Goal: Task Accomplishment & Management: Manage account settings

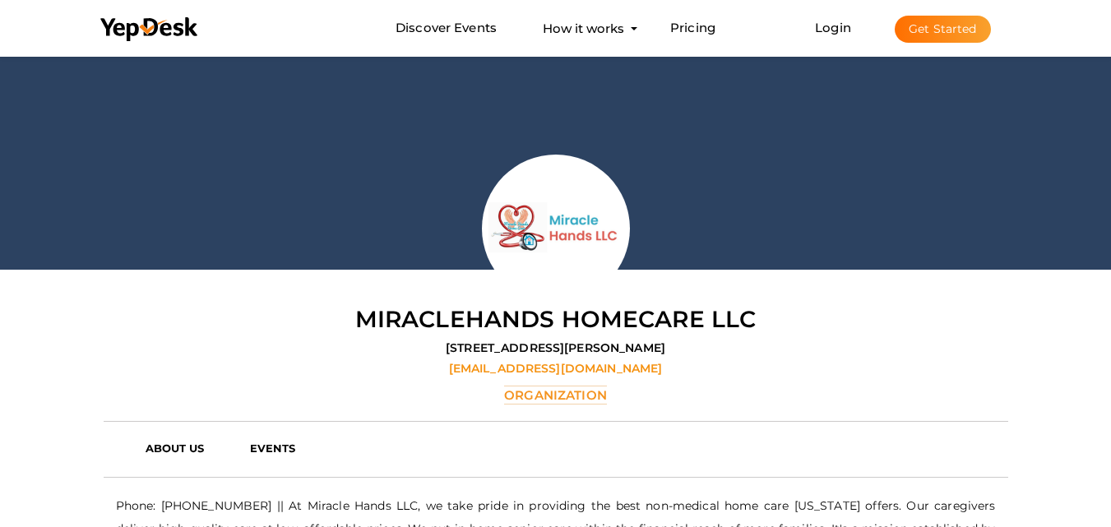
scroll to position [82, 0]
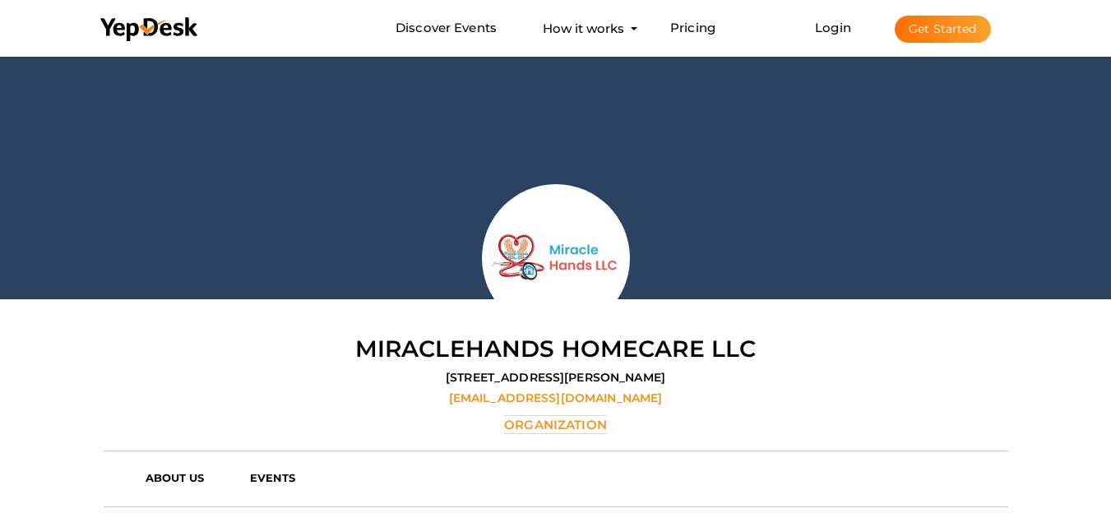
click at [941, 28] on button "Get Started" at bounding box center [943, 29] width 96 height 27
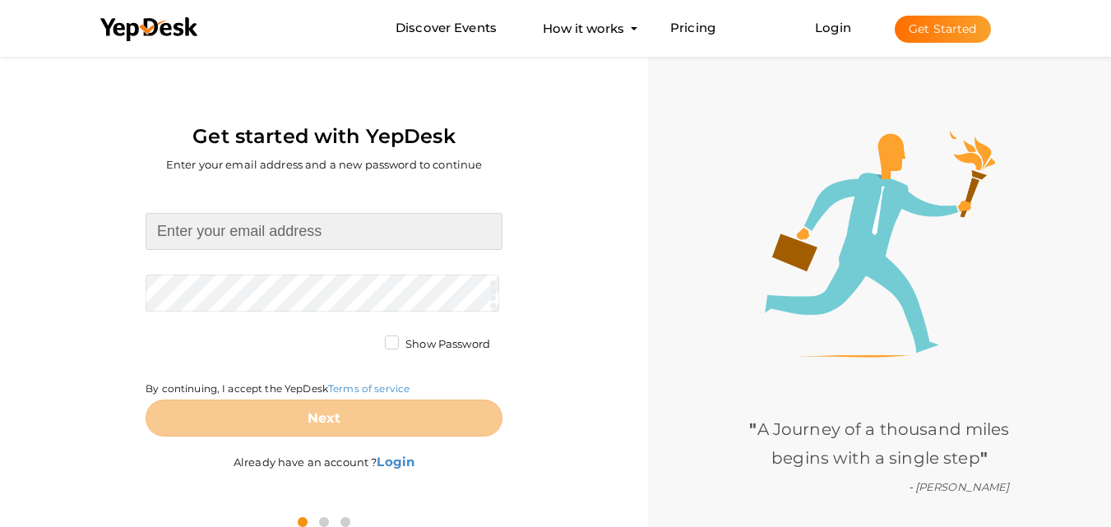
click at [294, 220] on input at bounding box center [324, 231] width 357 height 37
type input "[EMAIL_ADDRESS][DOMAIN_NAME]"
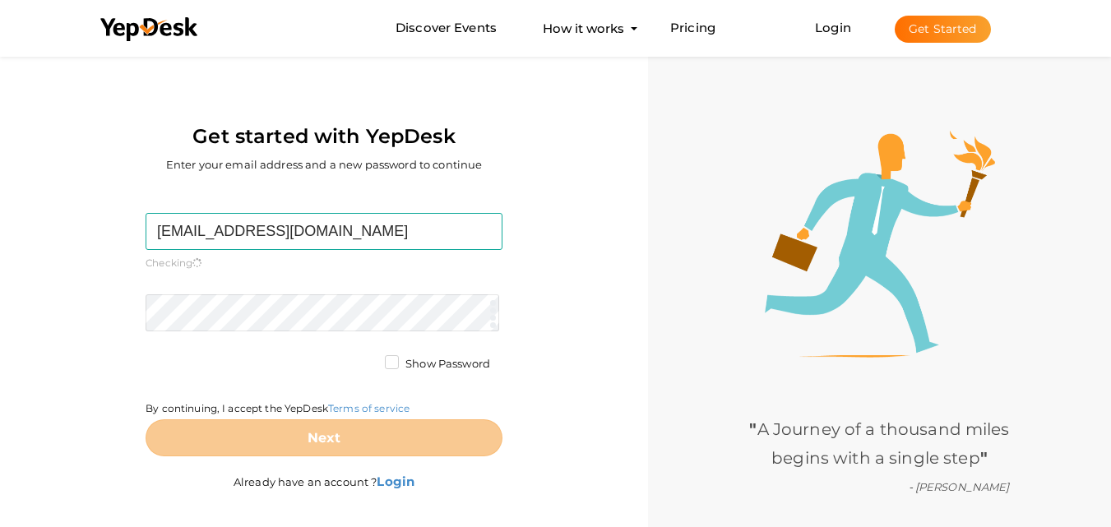
click at [287, 290] on form "[EMAIL_ADDRESS][DOMAIN_NAME] Required. Invalid email. Checking You already have…" at bounding box center [324, 335] width 357 height 244
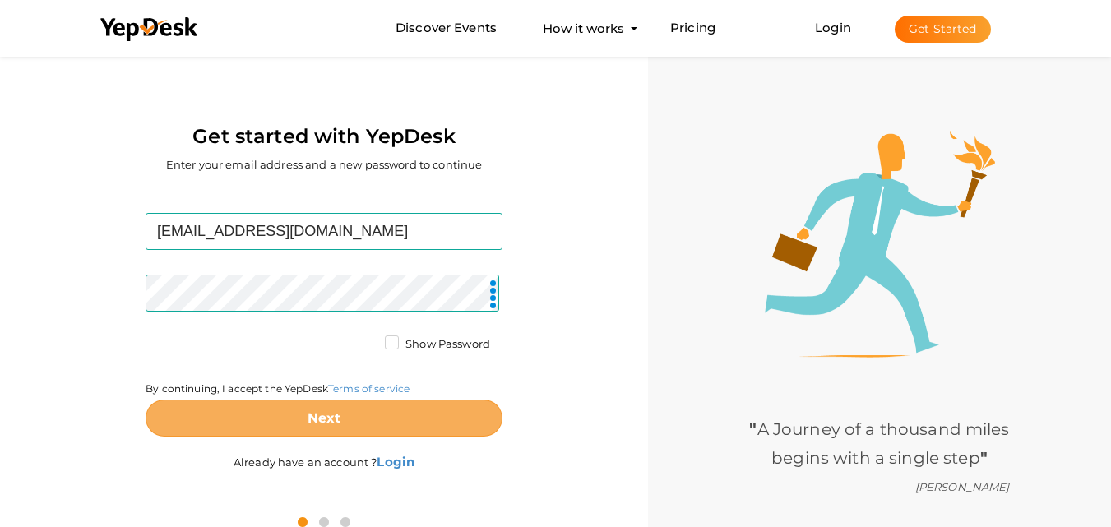
click at [335, 417] on b "Next" at bounding box center [325, 419] width 34 height 16
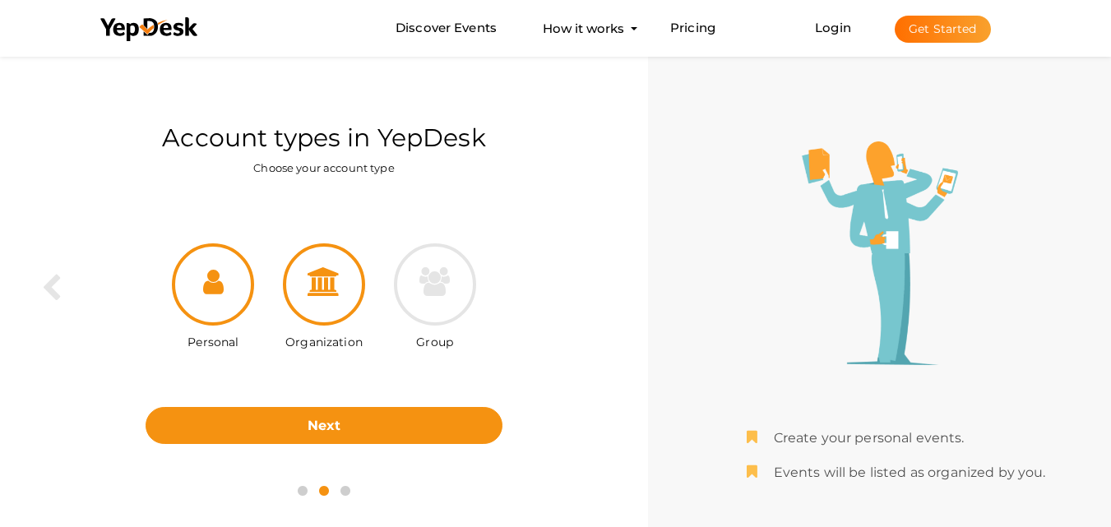
drag, startPoint x: 333, startPoint y: 299, endPoint x: 330, endPoint y: 320, distance: 20.8
click at [333, 299] on div at bounding box center [324, 285] width 82 height 82
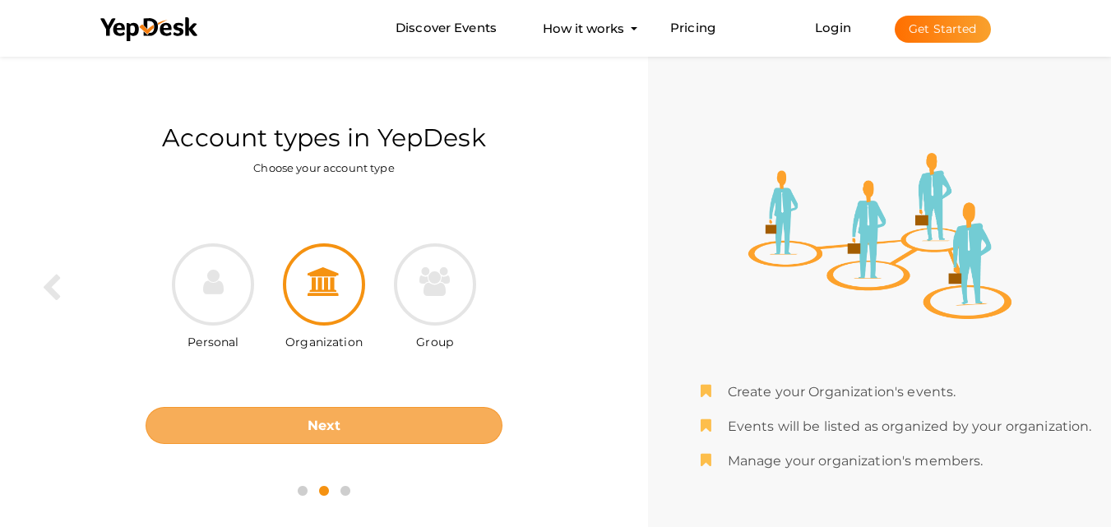
click at [327, 412] on button "Next" at bounding box center [324, 425] width 357 height 37
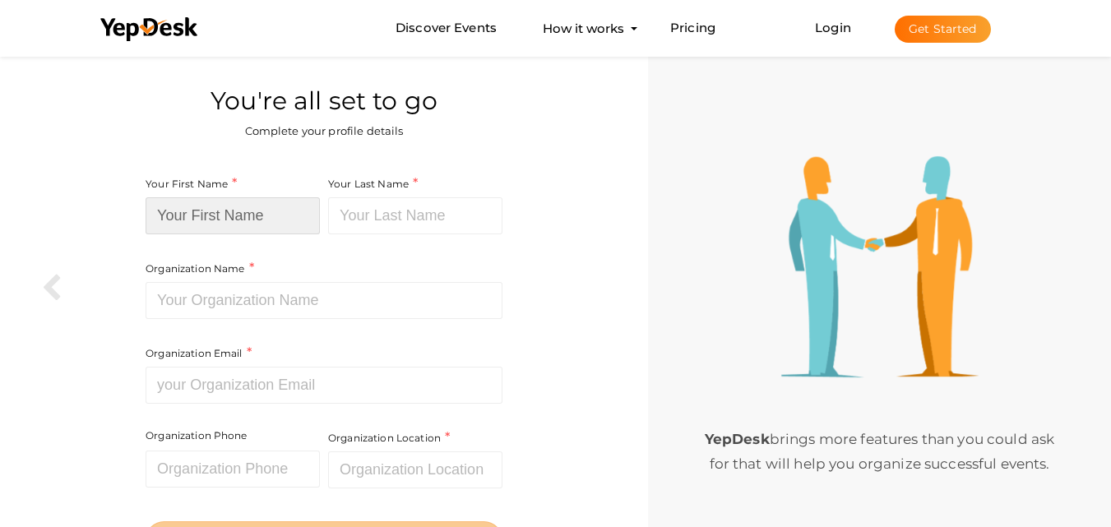
drag, startPoint x: 301, startPoint y: 208, endPoint x: 316, endPoint y: 228, distance: 24.7
click at [301, 208] on input at bounding box center [233, 215] width 174 height 37
click at [238, 214] on input at bounding box center [233, 215] width 174 height 37
paste input "[PERSON_NAME] Seamless Gutter"
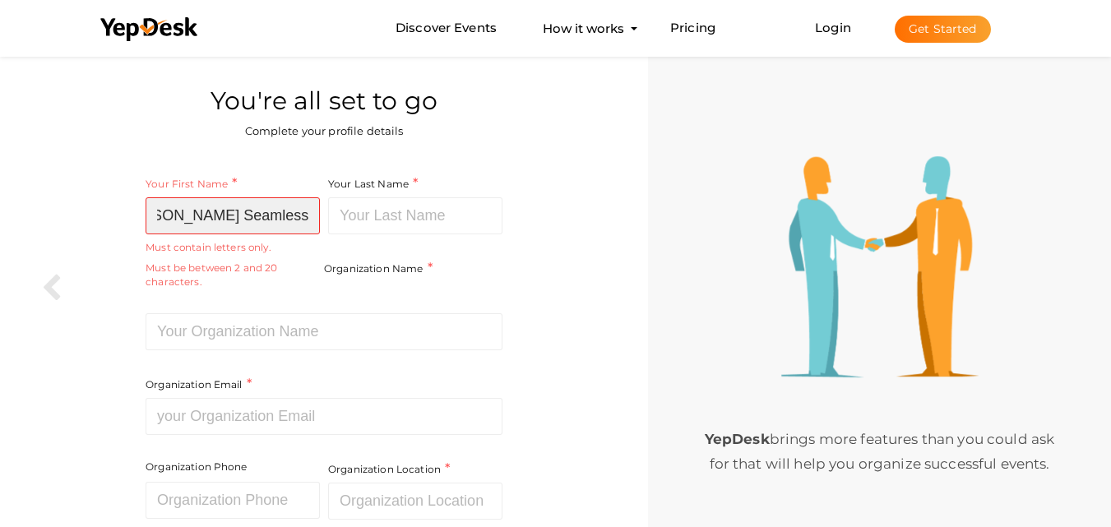
drag, startPoint x: 204, startPoint y: 215, endPoint x: 323, endPoint y: 219, distance: 118.5
click at [323, 219] on div "Your First Name B. A. Harris Seamless Gutter Required. Must contain letters onl…" at bounding box center [235, 243] width 179 height 139
click at [204, 211] on input "[PERSON_NAME] Seamless Gutter" at bounding box center [233, 215] width 174 height 37
drag, startPoint x: 201, startPoint y: 216, endPoint x: 390, endPoint y: 219, distance: 189.2
click at [390, 219] on div "Your First Name B. A. Harris Seamless Gutter Required. Must contain letters onl…" at bounding box center [324, 325] width 357 height 302
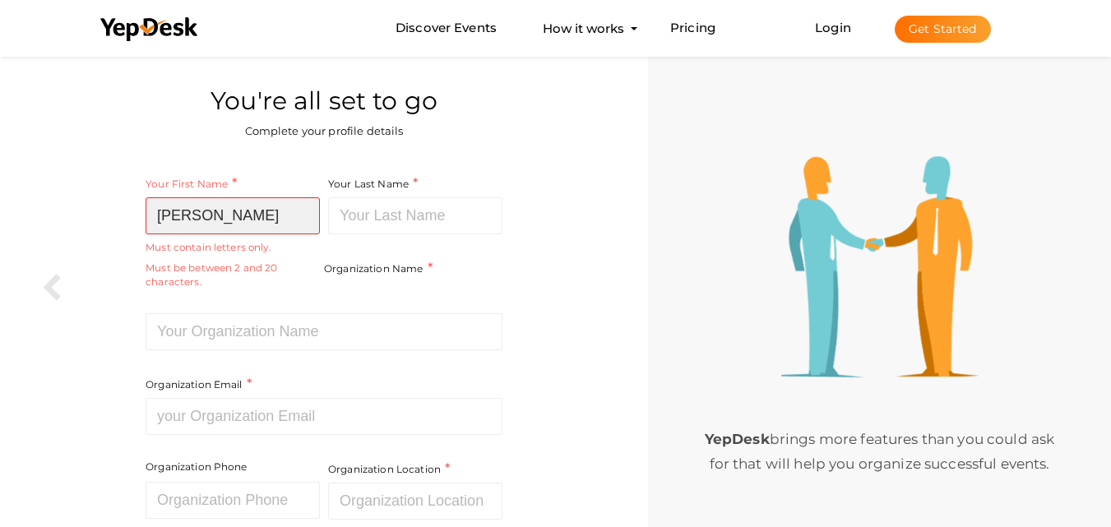
scroll to position [0, 0]
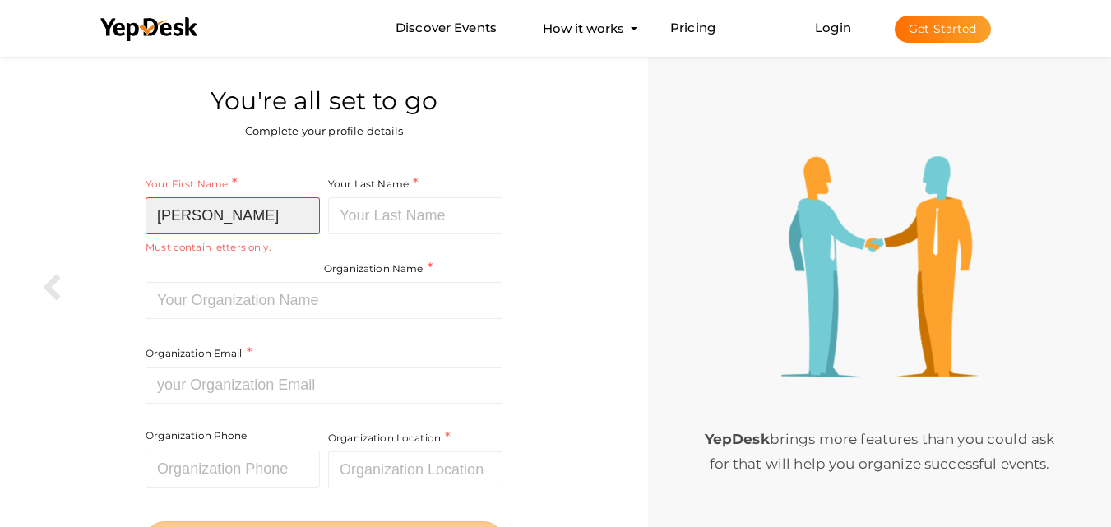
type input "B. A. Harris"
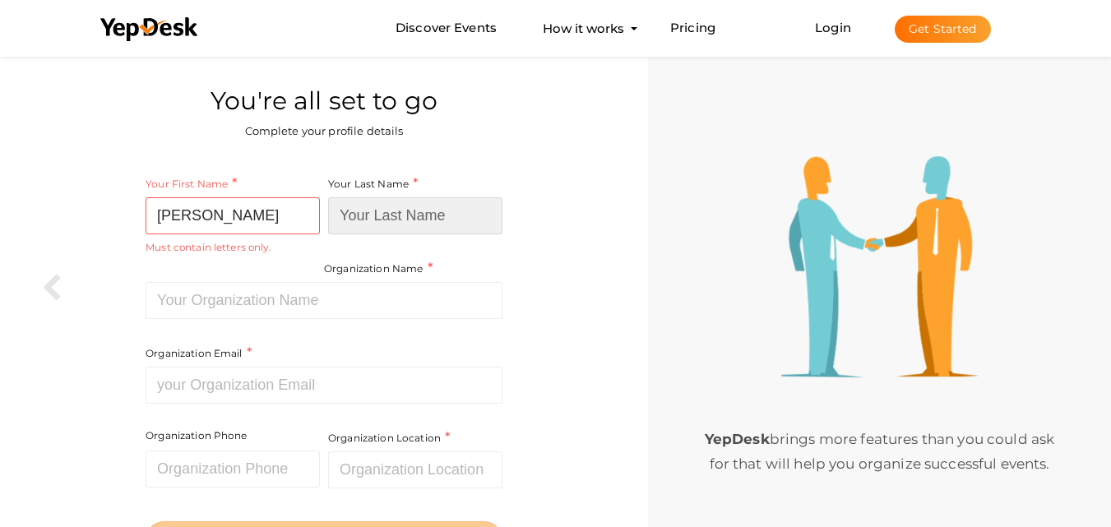
click at [412, 211] on input at bounding box center [415, 215] width 174 height 37
paste input "Seamless Gutter"
type input "Seamless Gutter"
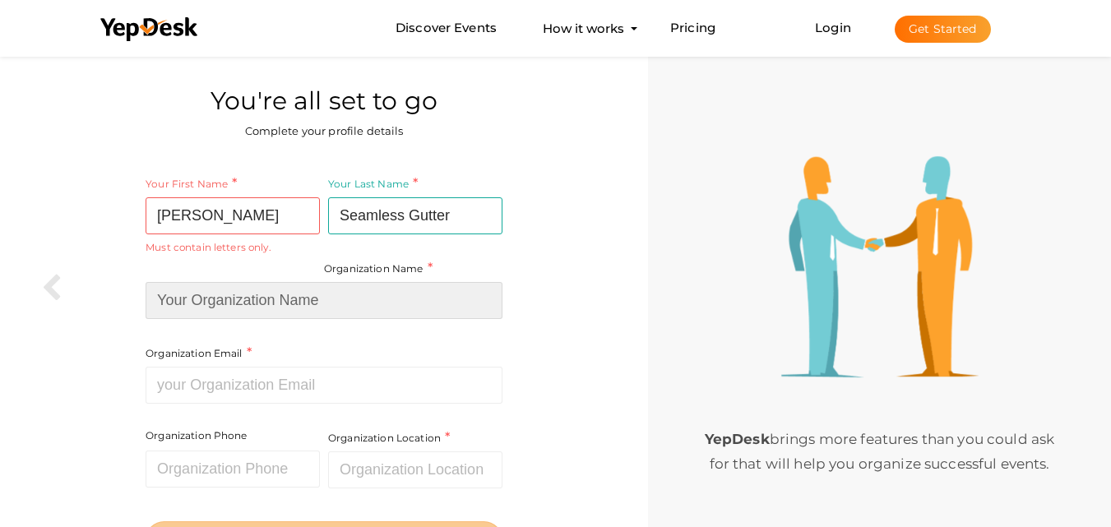
drag, startPoint x: 294, startPoint y: 309, endPoint x: 304, endPoint y: 309, distance: 9.9
click at [294, 309] on input at bounding box center [324, 300] width 357 height 37
click at [288, 297] on input at bounding box center [324, 300] width 357 height 37
paste input "[PERSON_NAME] Seamless Gutter"
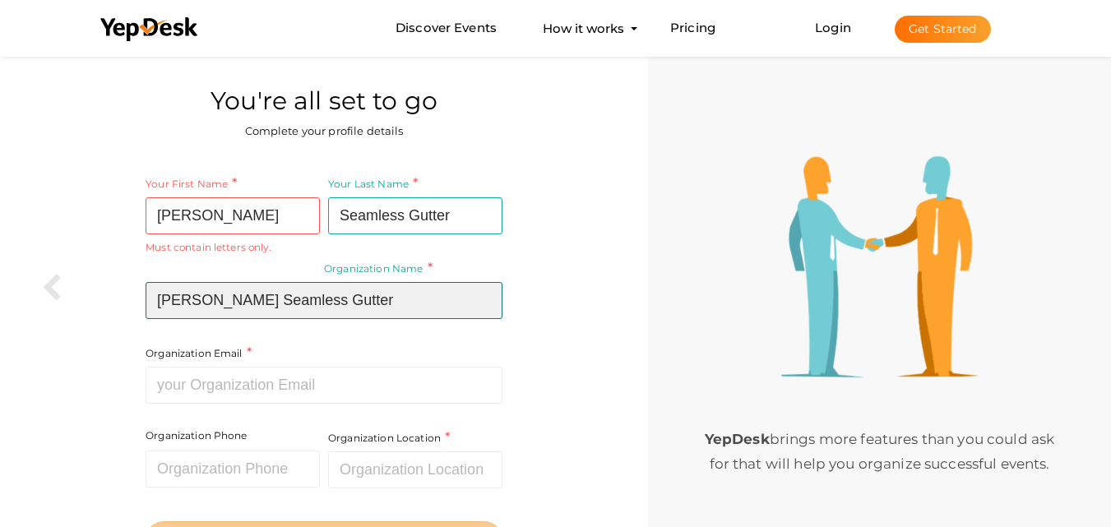
type input "[PERSON_NAME] Seamless Gutter"
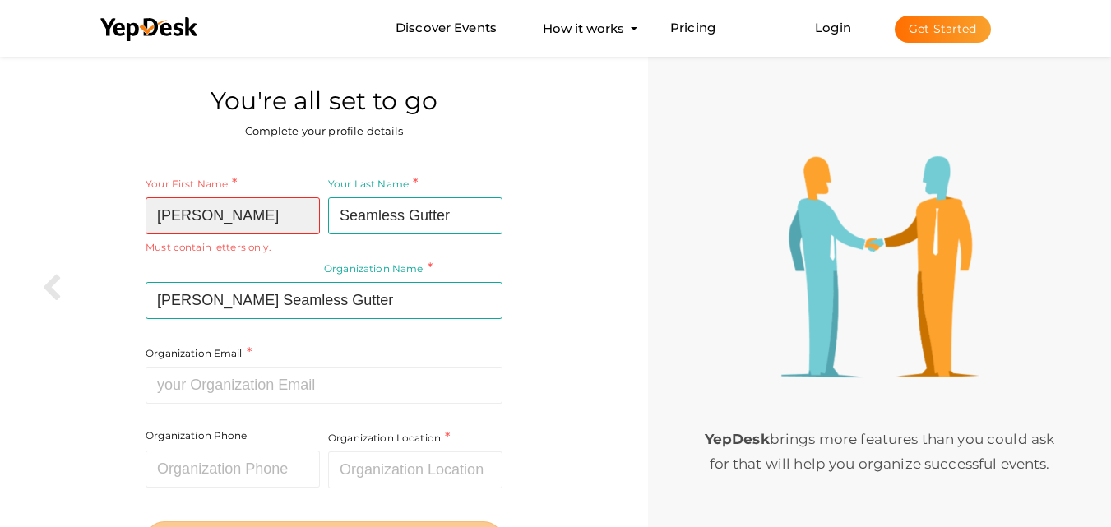
click at [190, 216] on input "B. A. Harris" at bounding box center [233, 215] width 174 height 37
click at [175, 219] on input "B. A Harris" at bounding box center [233, 215] width 174 height 37
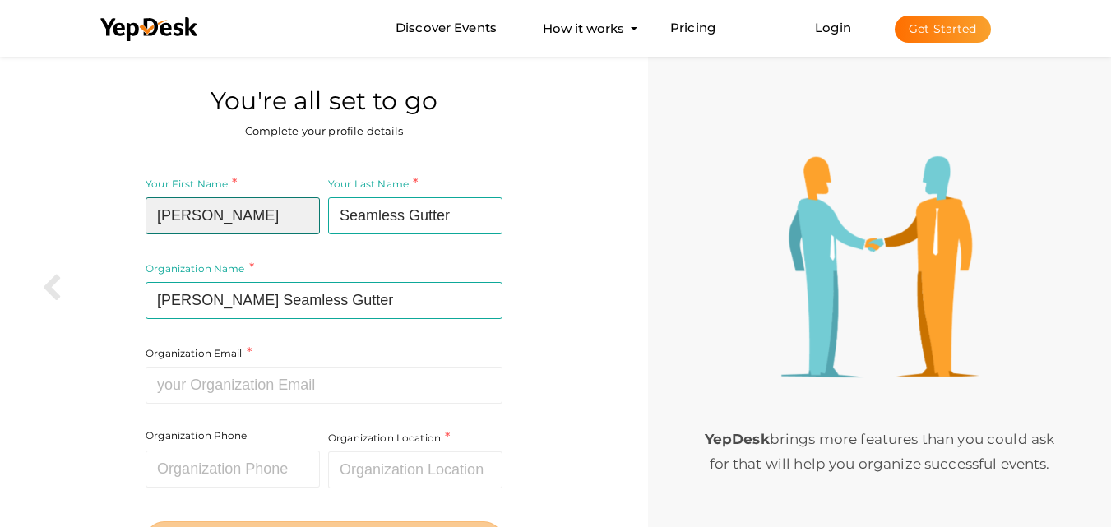
type input "B A Harris"
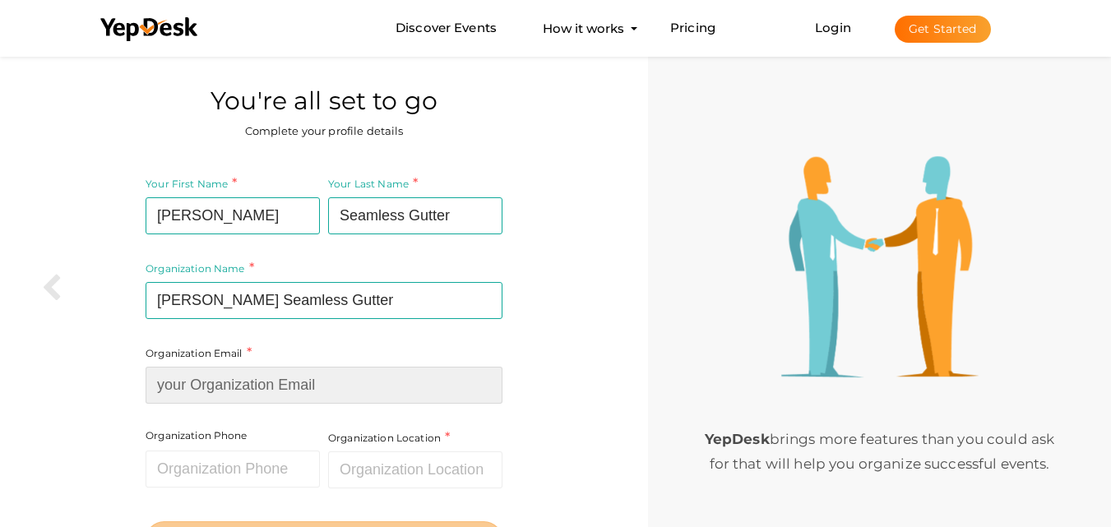
click at [273, 397] on input at bounding box center [324, 385] width 357 height 37
type input "[EMAIL_ADDRESS][DOMAIN_NAME]"
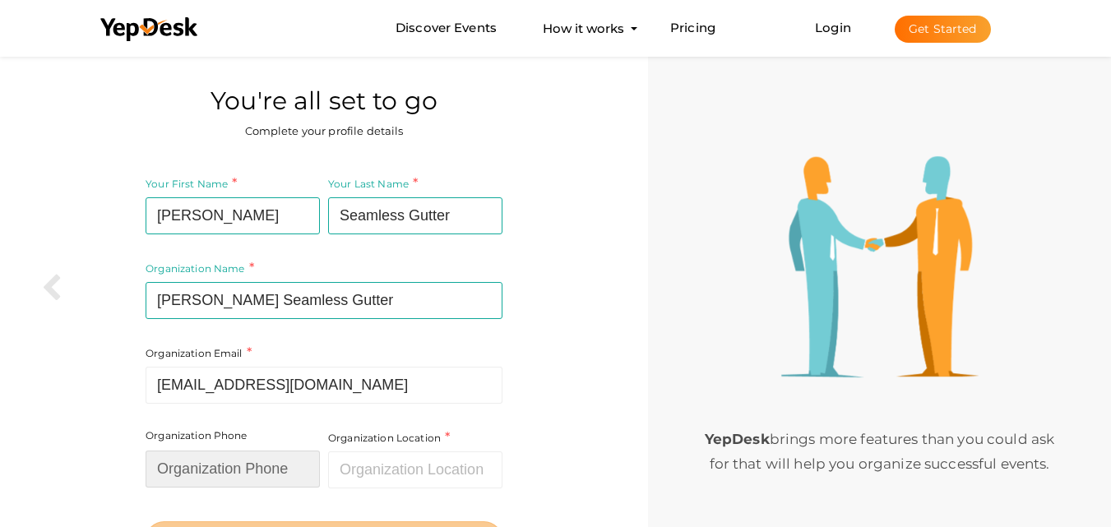
type input "08334888247"
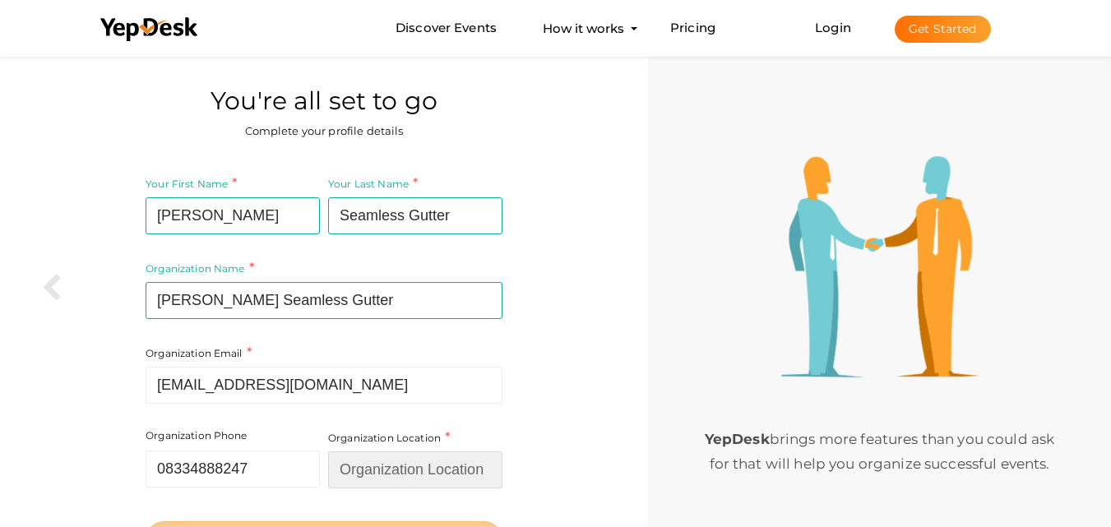
type input "[GEOGRAPHIC_DATA]"
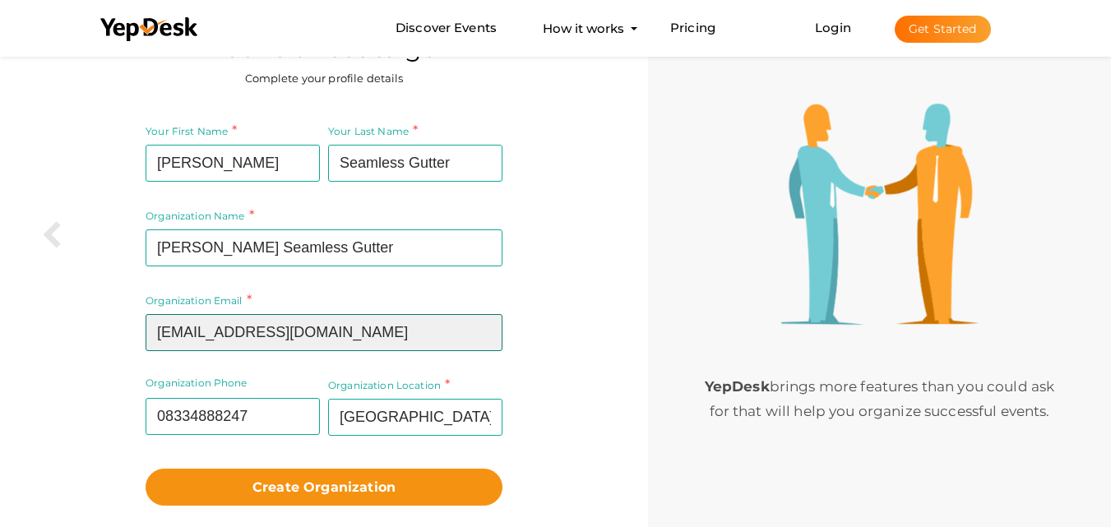
scroll to position [82, 0]
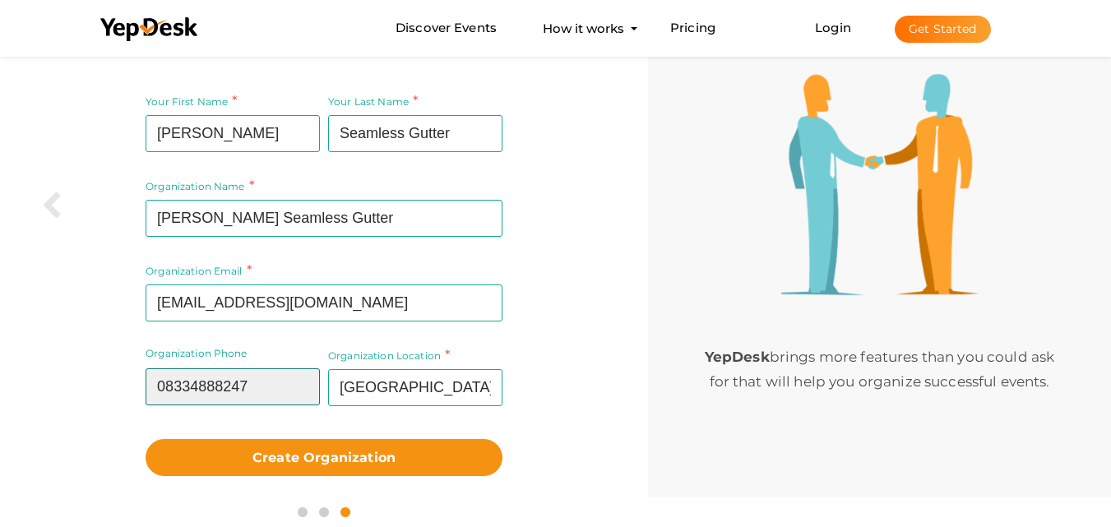
drag, startPoint x: 234, startPoint y: 390, endPoint x: 13, endPoint y: 370, distance: 221.4
click at [0, 369] on div "You're all set to go Complete your profile details Your First Name B A Harris R…" at bounding box center [324, 254] width 648 height 568
paste input "(833) 488-"
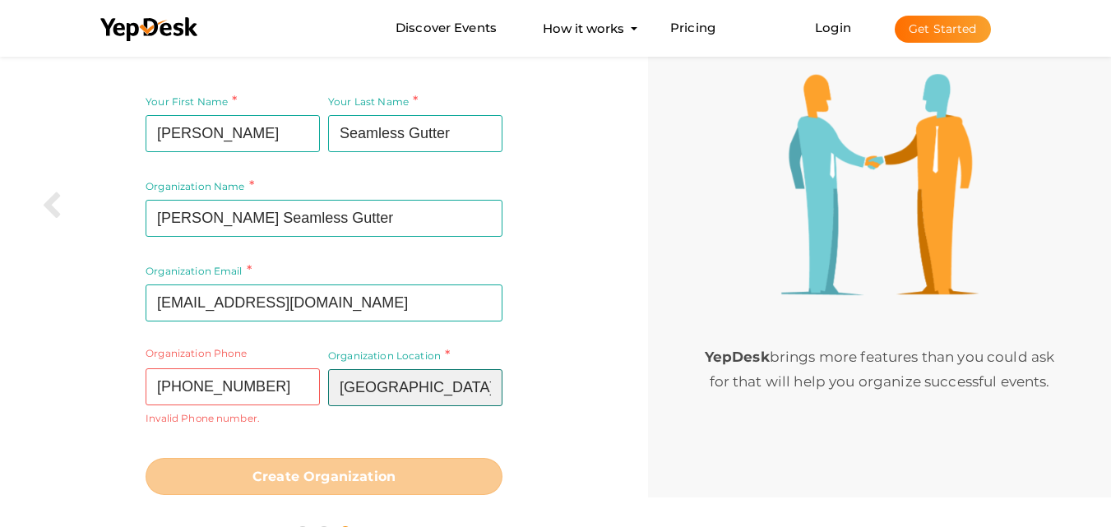
click at [462, 380] on input "[GEOGRAPHIC_DATA]" at bounding box center [415, 387] width 174 height 37
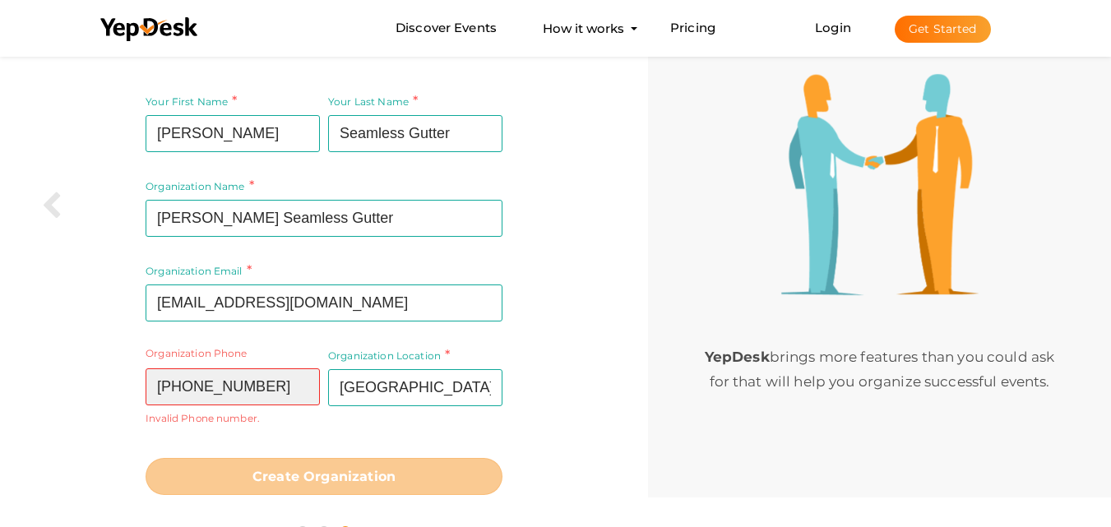
click at [190, 390] on input "(833) 488-8247" at bounding box center [233, 387] width 174 height 37
click at [193, 388] on input "(833) 488-8247" at bounding box center [233, 387] width 174 height 37
click at [193, 389] on input "(833 488-8247" at bounding box center [233, 387] width 174 height 37
click at [166, 383] on input "(833-488-8247" at bounding box center [233, 387] width 174 height 37
type input "833-488-8247"
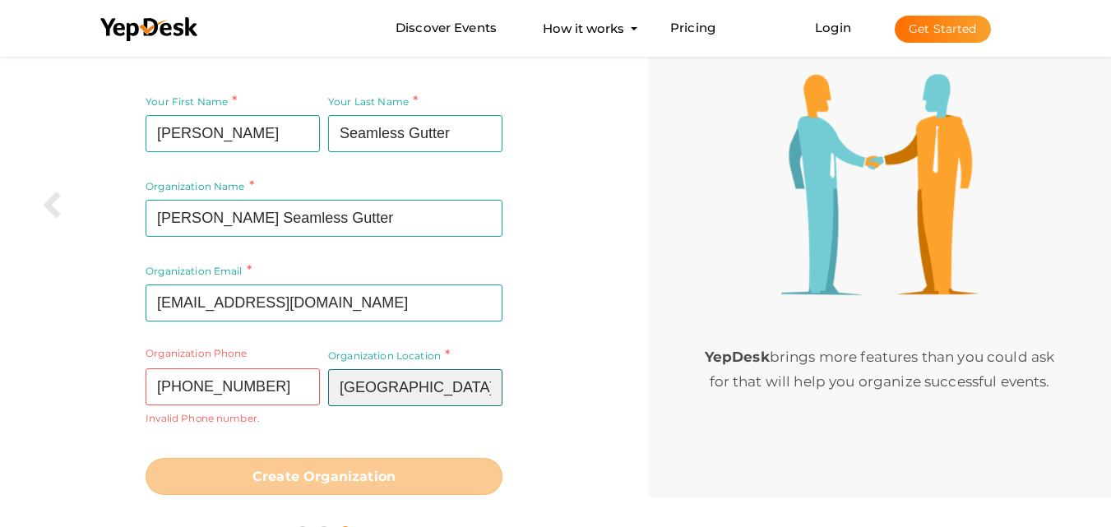
click at [406, 389] on input "[GEOGRAPHIC_DATA]" at bounding box center [415, 387] width 174 height 37
click at [538, 414] on div "Your First Name B A Harris Required. Must contain letters only. Must be between…" at bounding box center [324, 293] width 624 height 424
click at [386, 389] on input "[GEOGRAPHIC_DATA]" at bounding box center [415, 387] width 174 height 37
paste input "[STREET_ADDRESS]"
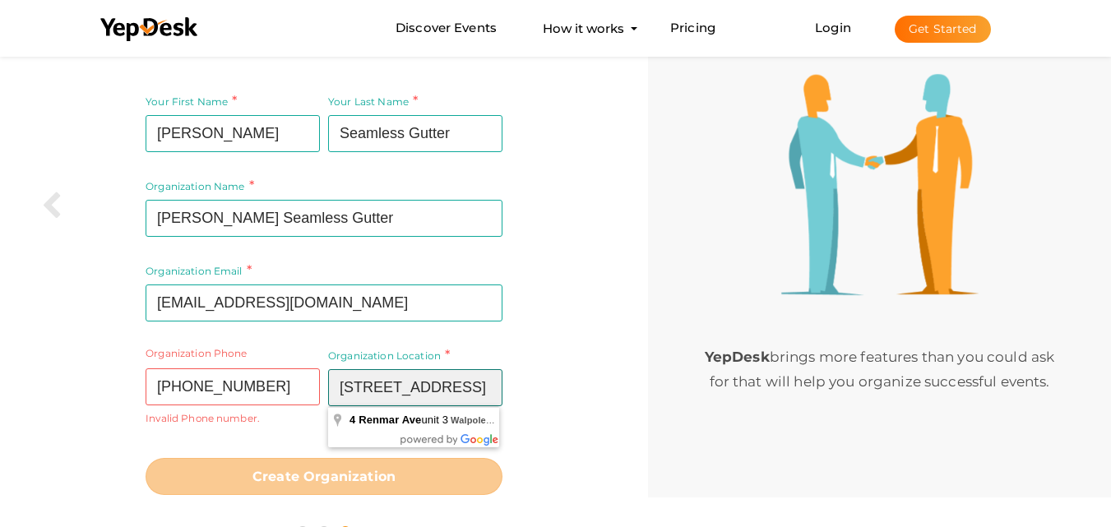
type input "[STREET_ADDRESS]"
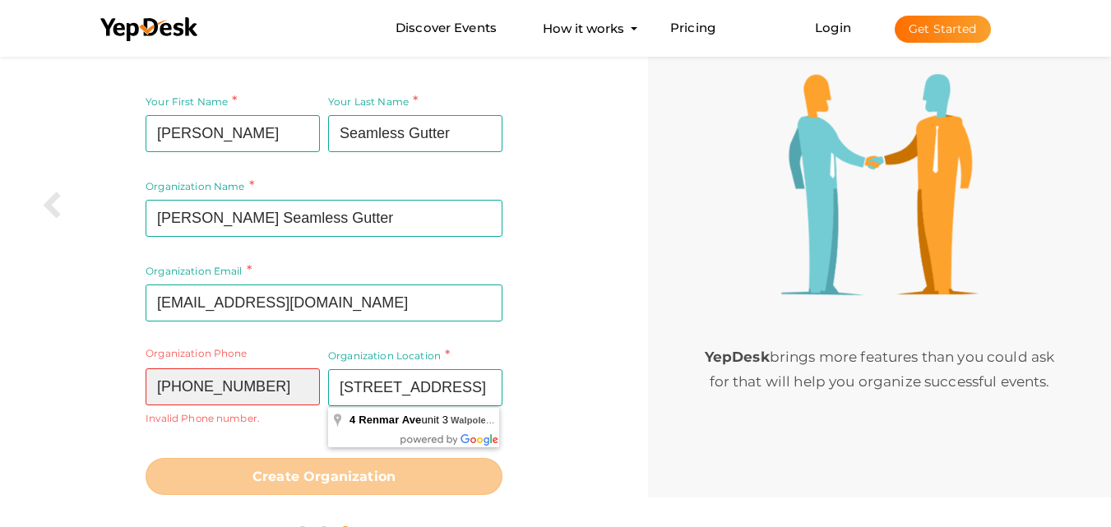
scroll to position [0, 0]
drag, startPoint x: 36, startPoint y: 400, endPoint x: 44, endPoint y: 395, distance: 8.9
click at [36, 399] on div "Your First Name B A Harris Required. Must contain letters only. Must be between…" at bounding box center [324, 293] width 624 height 424
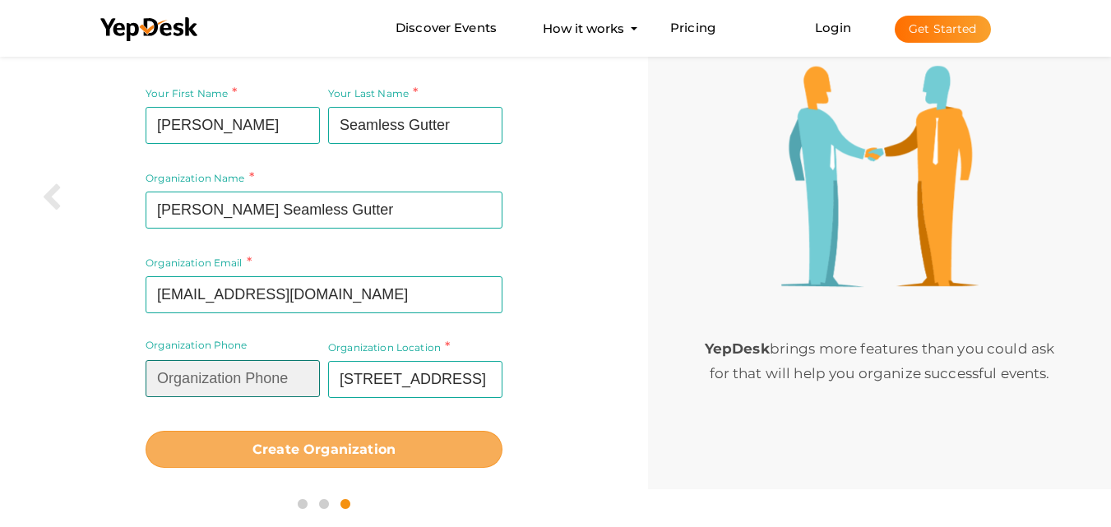
scroll to position [93, 0]
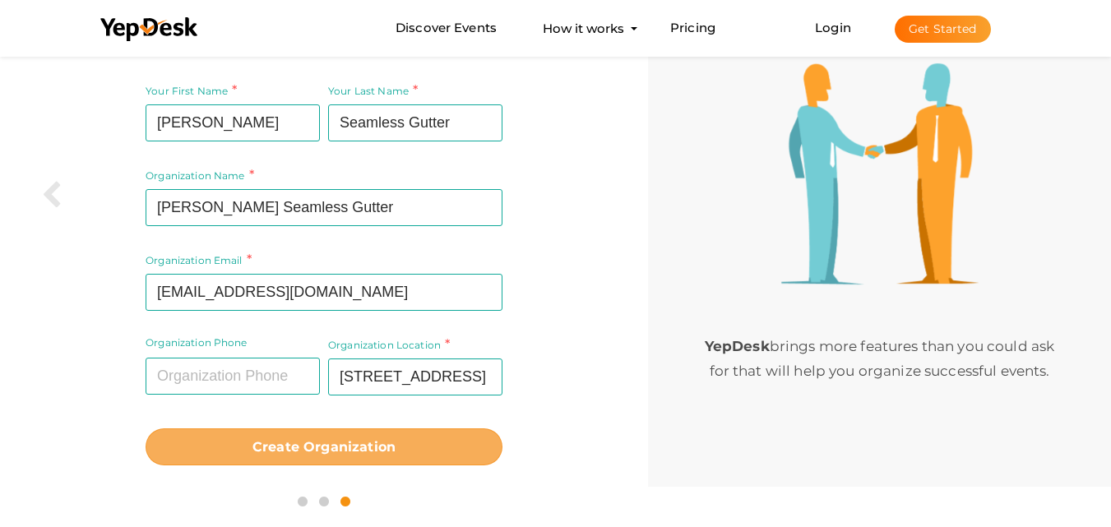
click at [354, 446] on b "Create Organization" at bounding box center [324, 447] width 143 height 16
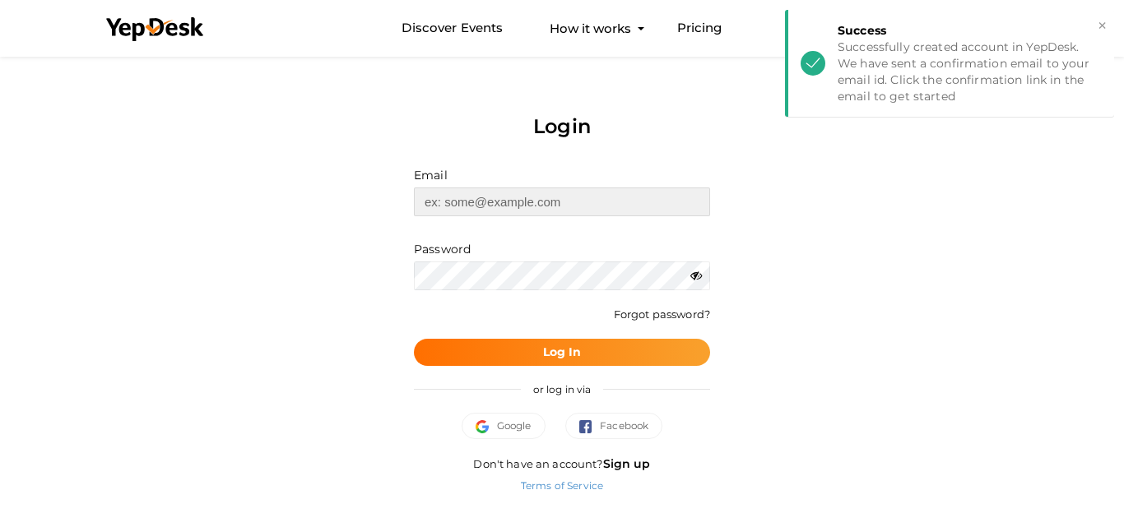
type input "[EMAIL_ADDRESS][DOMAIN_NAME]"
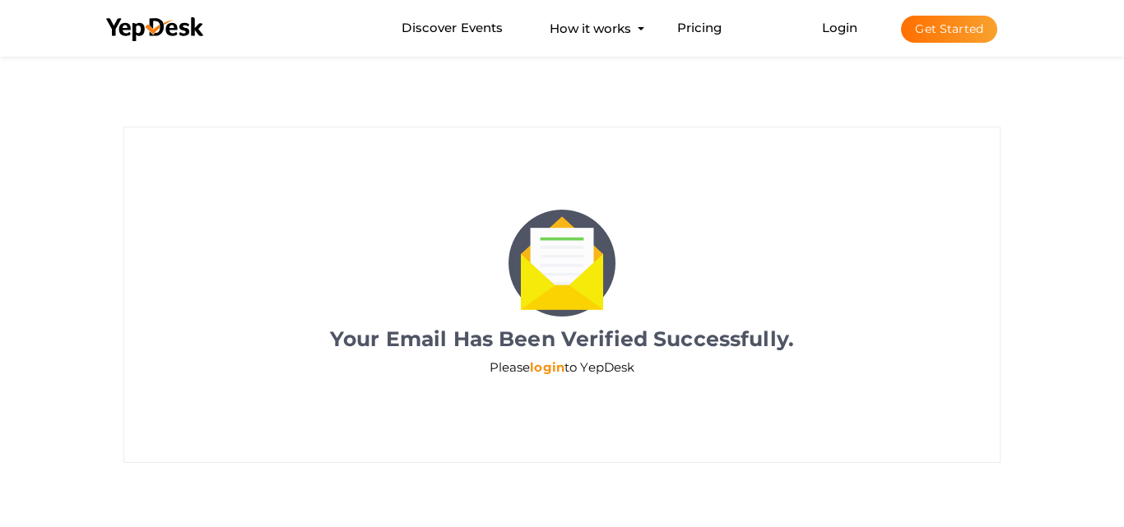
click at [547, 369] on link "login" at bounding box center [547, 368] width 35 height 16
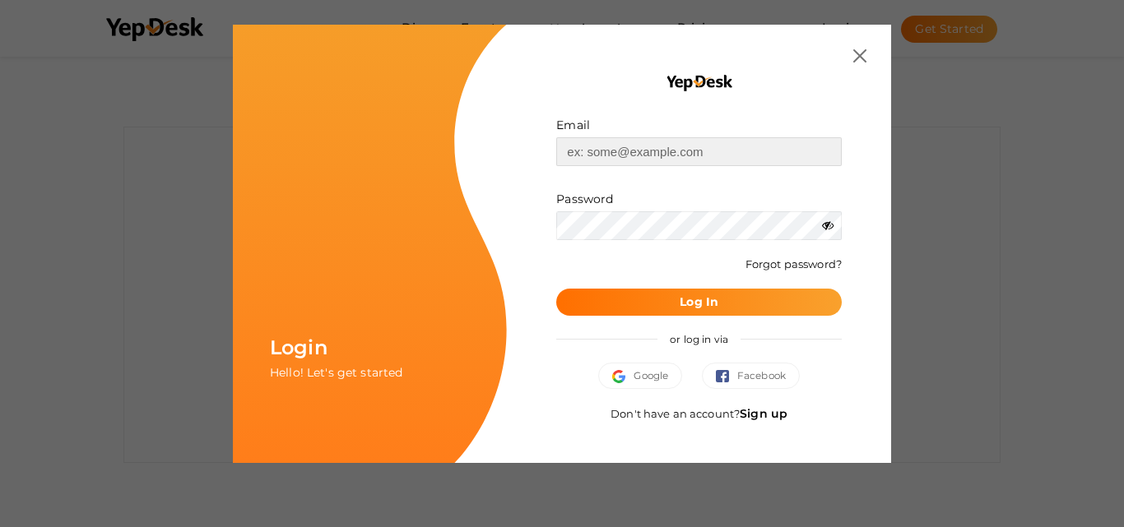
type input "[EMAIL_ADDRESS][DOMAIN_NAME]"
click at [646, 299] on button "Log In" at bounding box center [698, 302] width 285 height 27
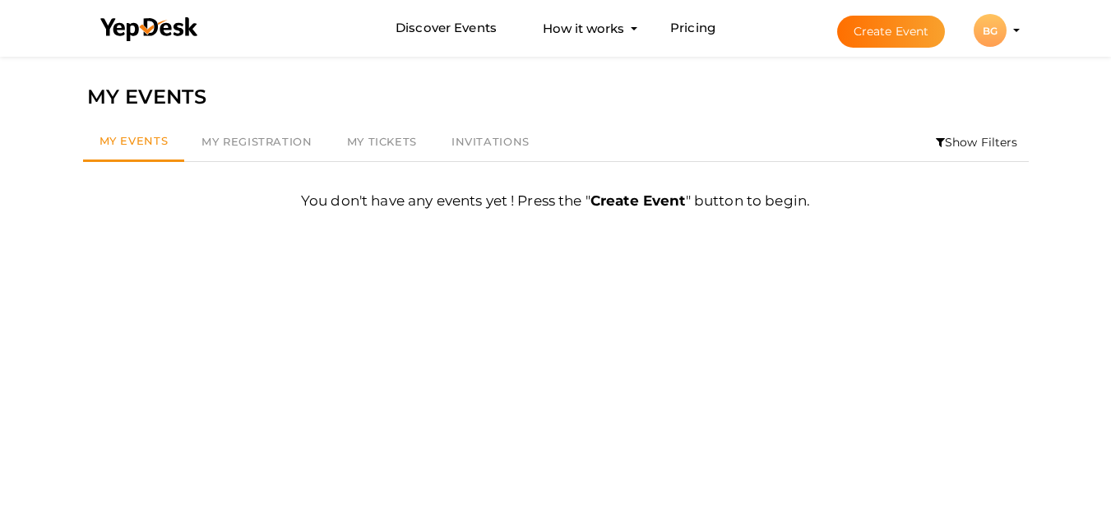
click at [997, 34] on div "BG" at bounding box center [990, 30] width 33 height 33
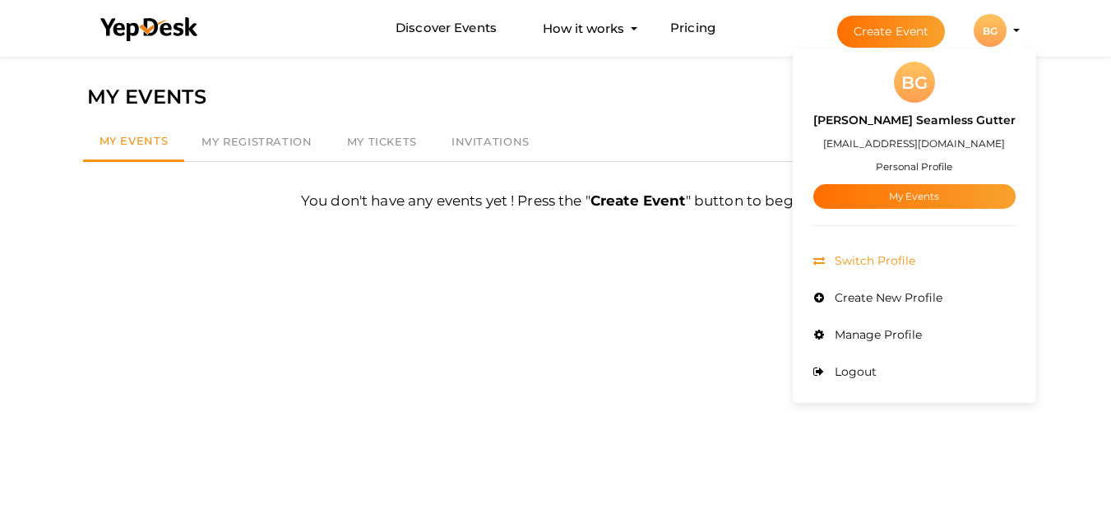
click at [878, 258] on span "Switch Profile" at bounding box center [873, 260] width 85 height 15
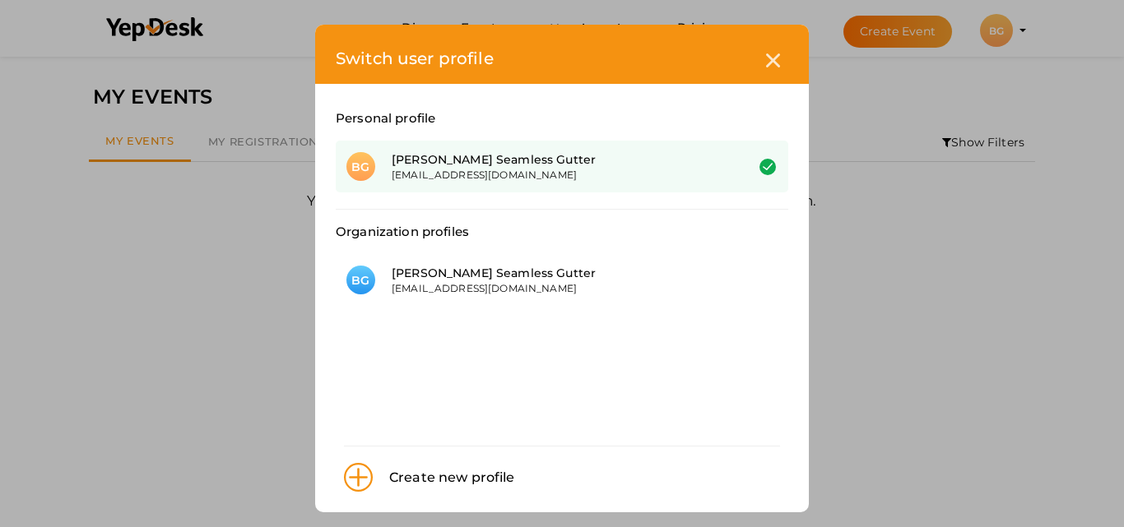
click at [502, 161] on div "B A Harris Seamless Gutter" at bounding box center [556, 159] width 328 height 16
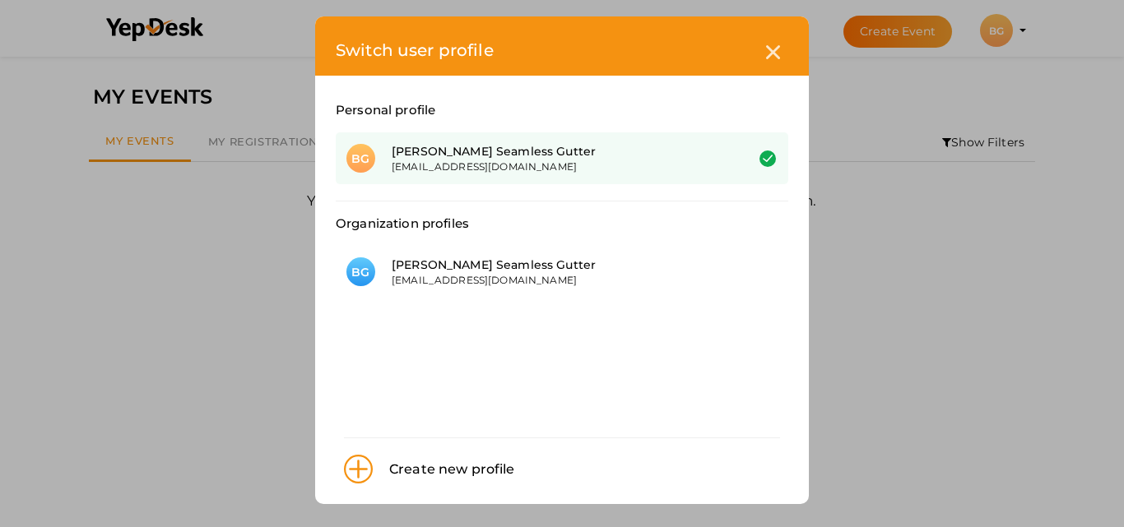
scroll to position [10, 0]
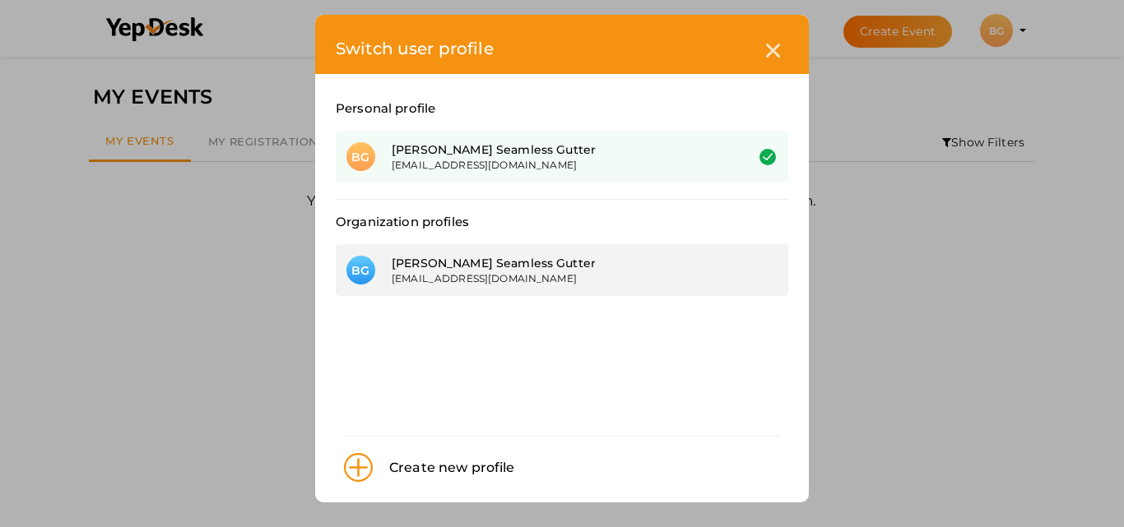
click at [440, 262] on div "[PERSON_NAME] Seamless Gutter" at bounding box center [556, 263] width 328 height 16
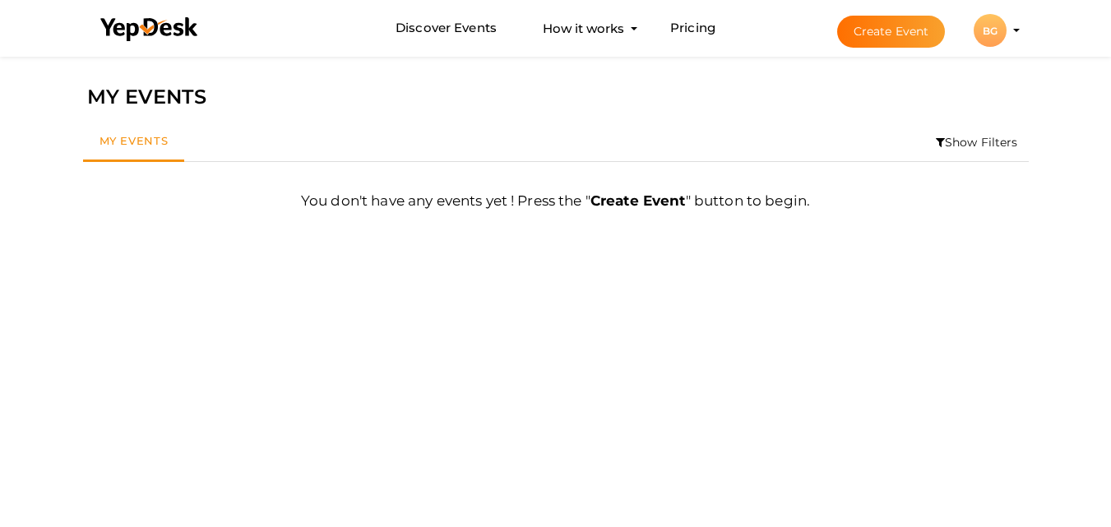
click at [992, 35] on div "BG" at bounding box center [990, 30] width 33 height 33
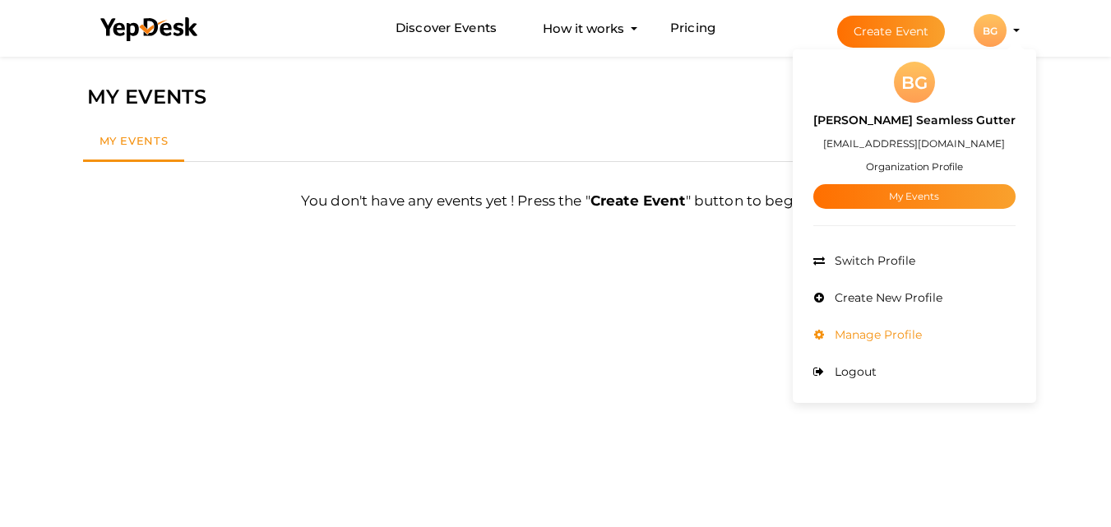
click at [879, 323] on li "Manage Profile" at bounding box center [915, 335] width 202 height 37
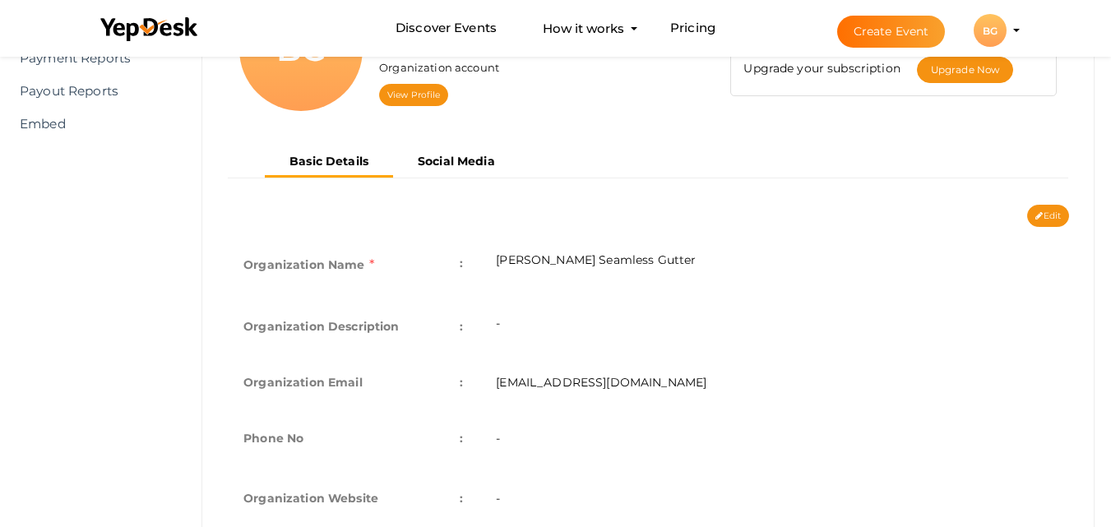
scroll to position [247, 0]
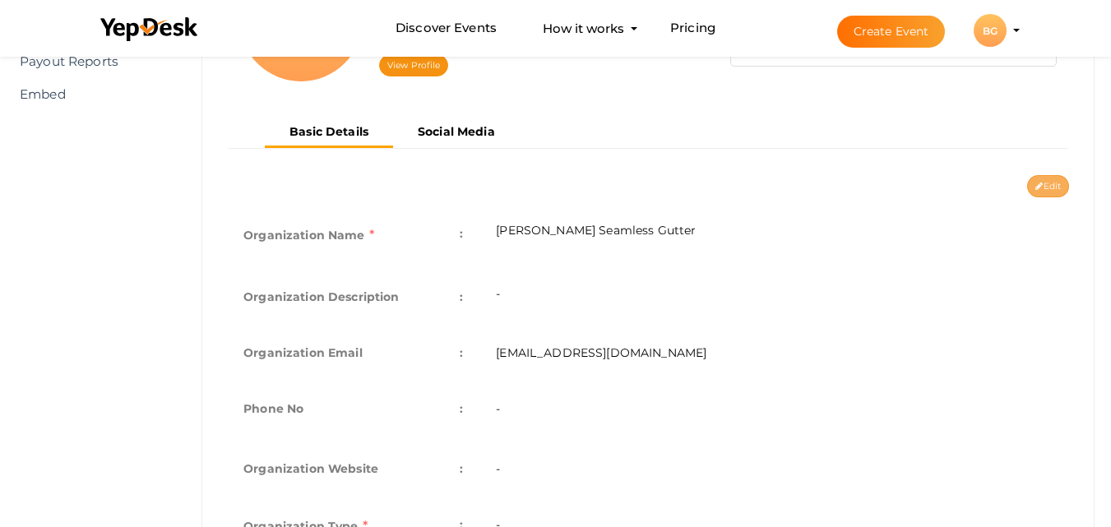
click at [1053, 187] on button "Edit" at bounding box center [1049, 186] width 42 height 22
type input "[PERSON_NAME] Seamless Gutter"
type input "[EMAIL_ADDRESS][DOMAIN_NAME]"
select select "9"
type input "[STREET_ADDRESS]"
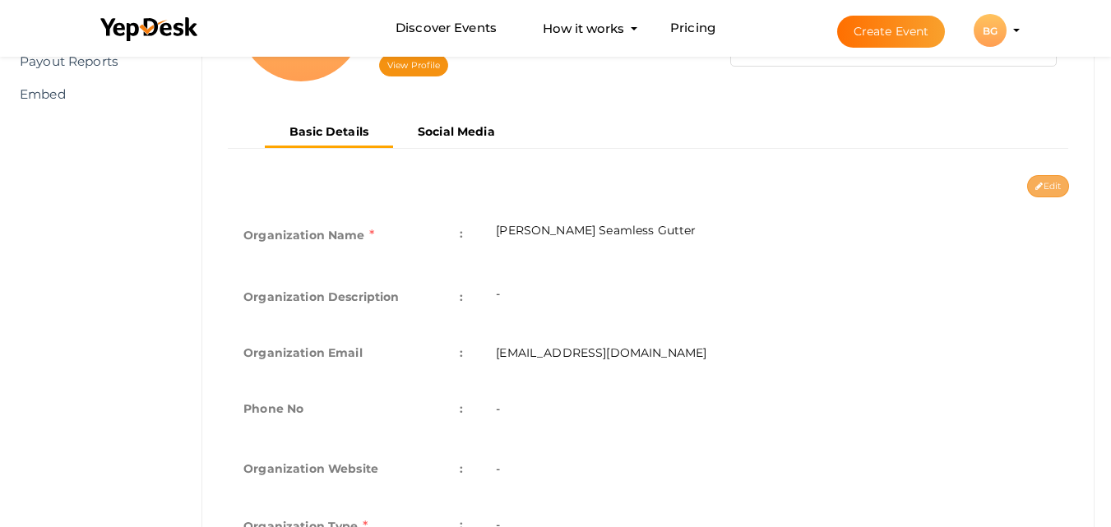
type input "B. A. Harris Seamless Gutter1"
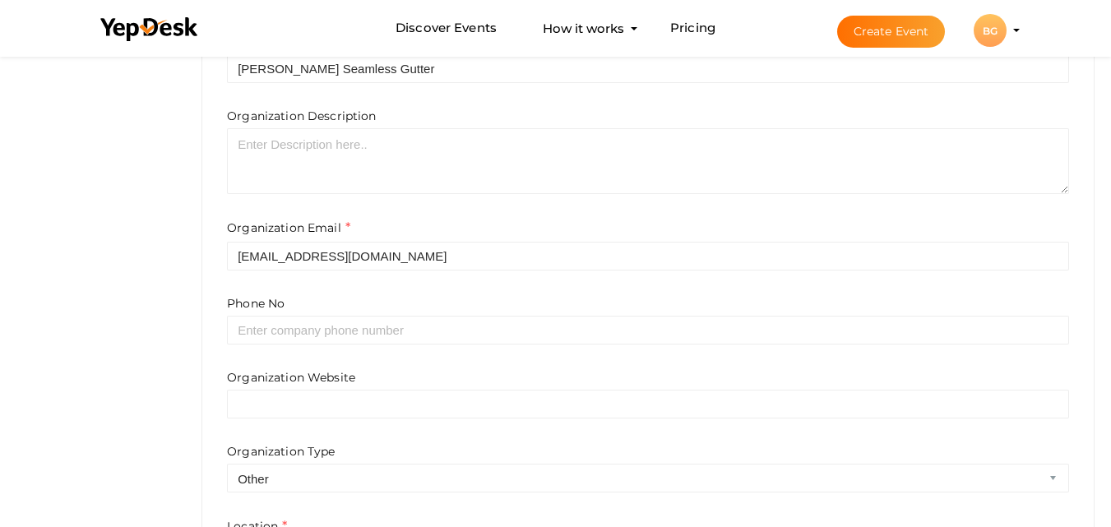
scroll to position [494, 0]
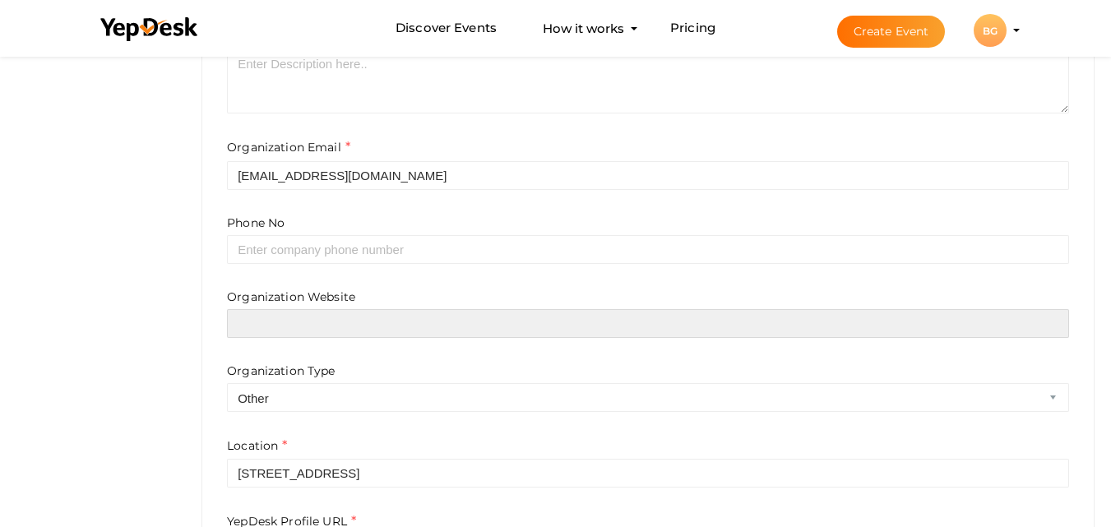
click at [338, 323] on input "text" at bounding box center [648, 323] width 842 height 29
click at [329, 328] on input "text" at bounding box center [648, 323] width 842 height 29
paste input "[URL][DOMAIN_NAME]"
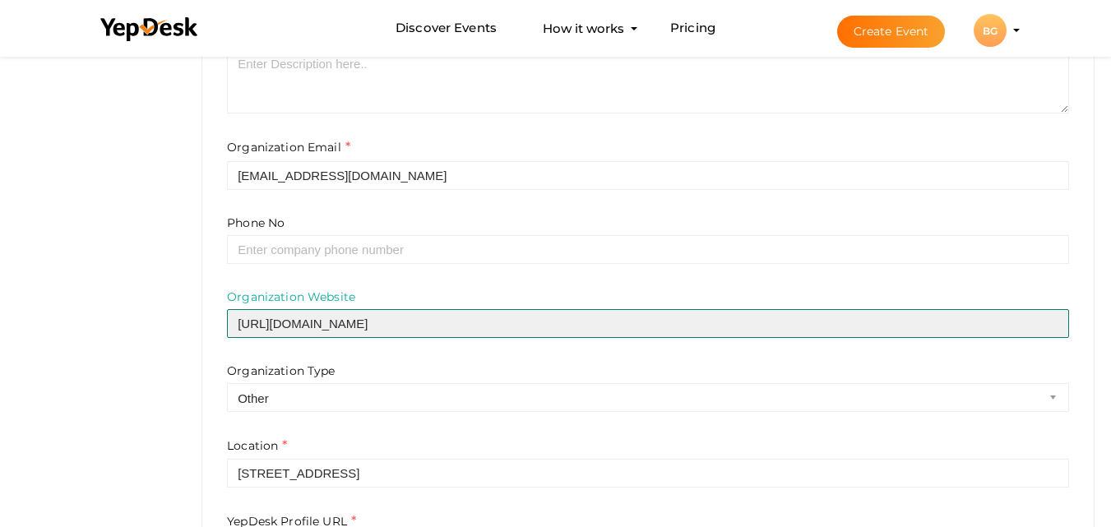
type input "[URL][DOMAIN_NAME]"
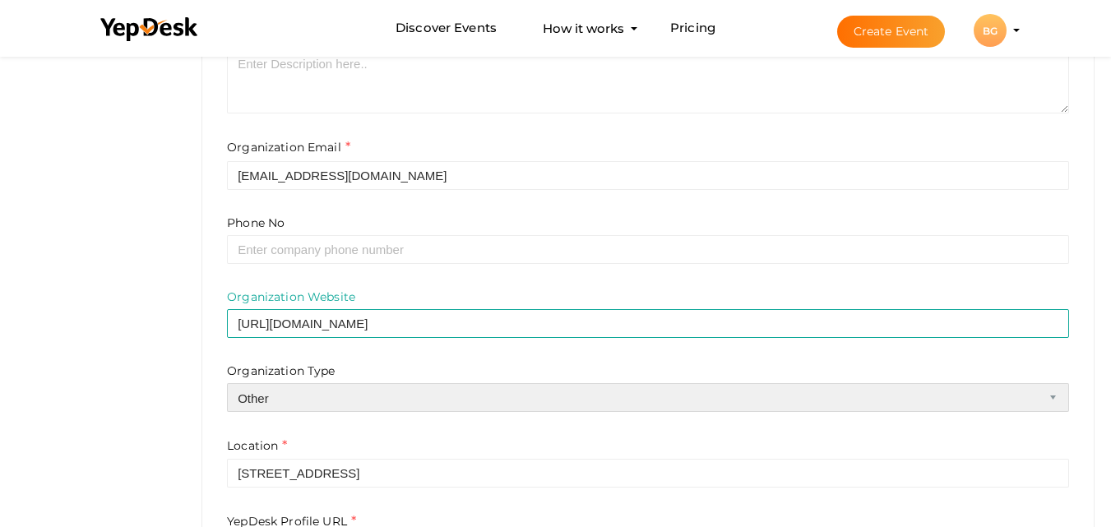
click at [280, 392] on select "Airline Corporation Educational Organization Government Organization Local Busi…" at bounding box center [648, 397] width 842 height 29
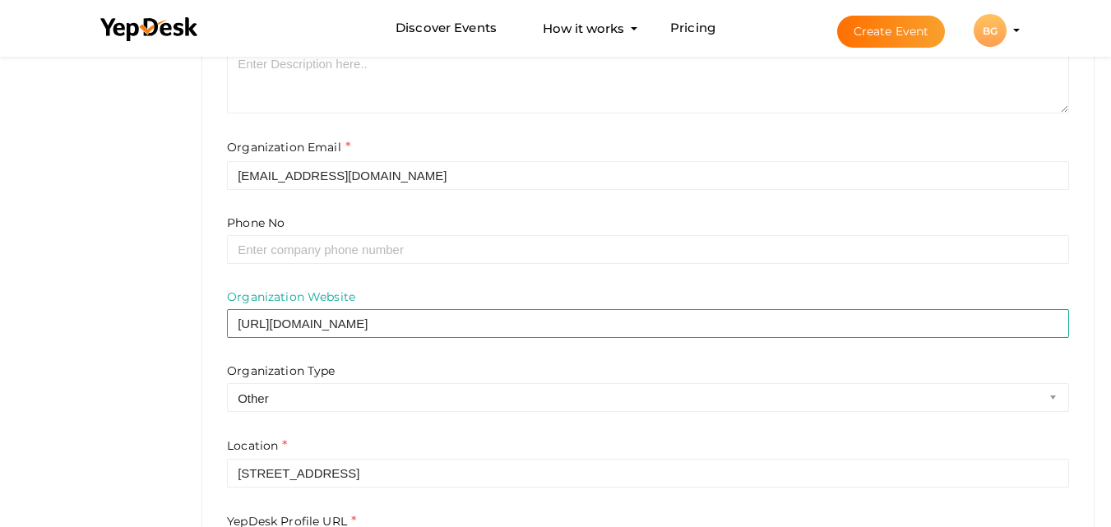
click at [188, 385] on div "Profile Details View & Update your Profile Details BG B. A. Harris Seamless Gut…" at bounding box center [648, 130] width 926 height 1075
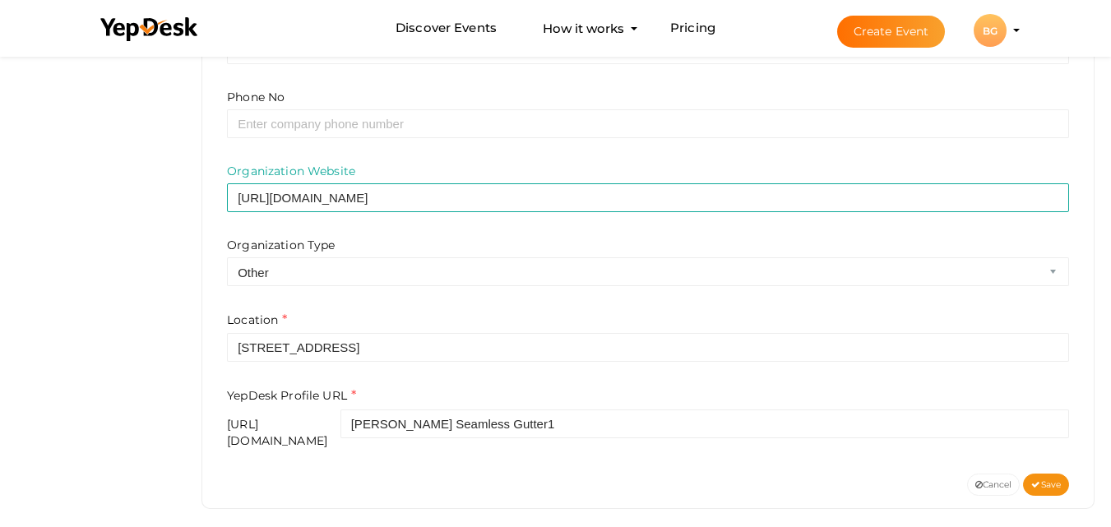
scroll to position [624, 0]
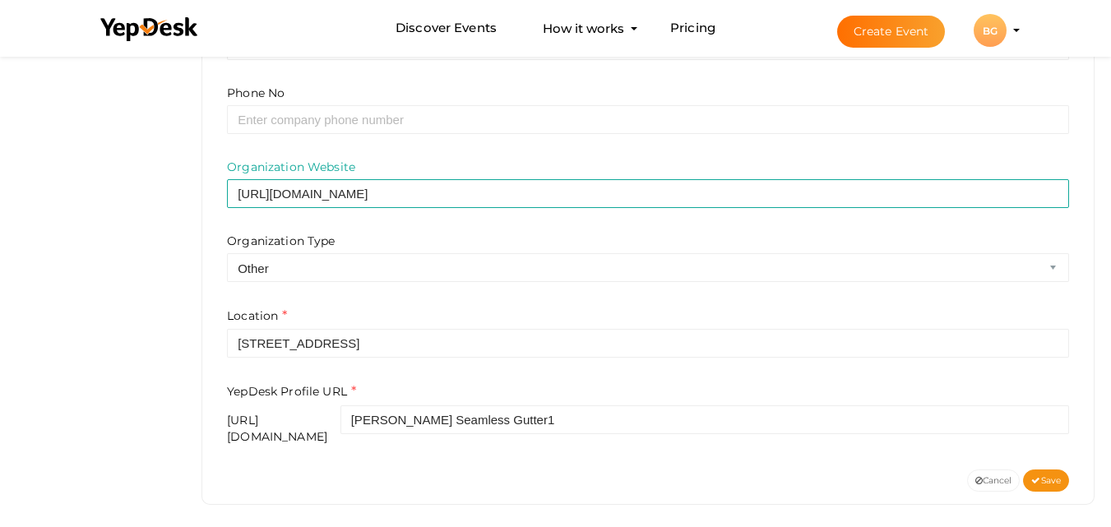
click at [389, 383] on div "YepDesk Profile URL https://www.yepdesk.com/profile/ B. A. Harris Seamless Gutt…" at bounding box center [648, 414] width 842 height 63
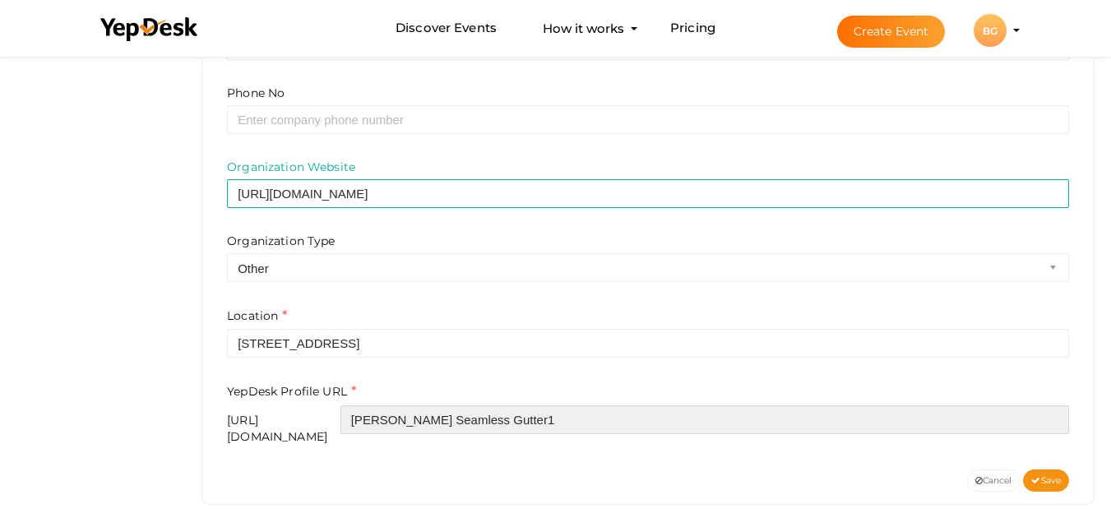
click at [447, 414] on input "B. A. Harris Seamless Gutter1" at bounding box center [705, 420] width 729 height 29
paste input "guttahsbaharris"
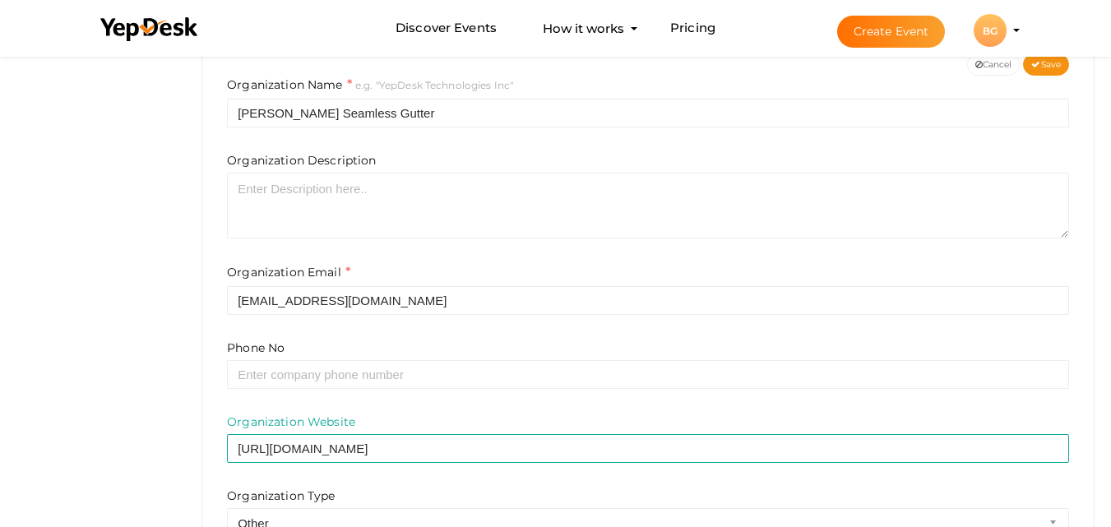
scroll to position [295, 0]
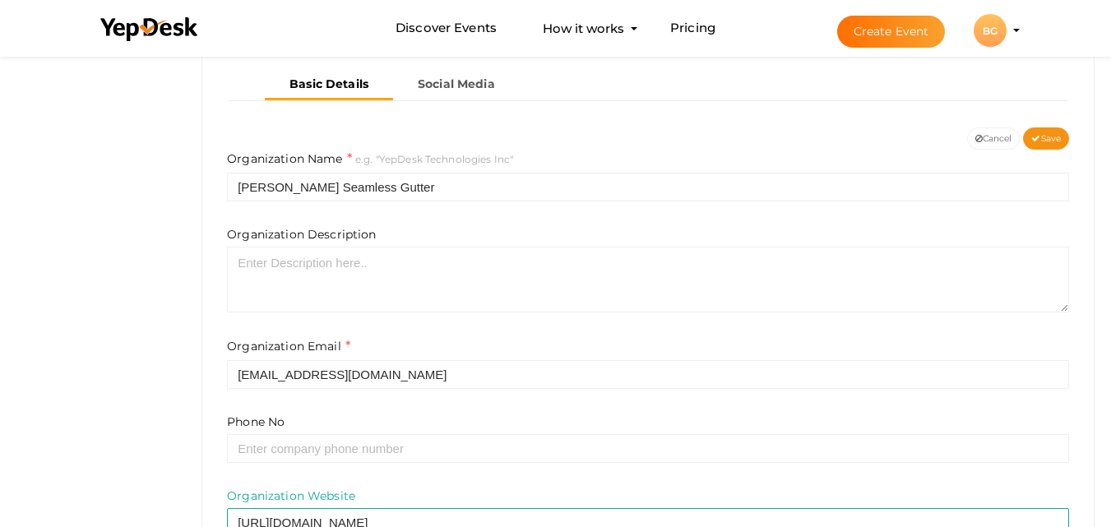
type input "guttahsbaharris"
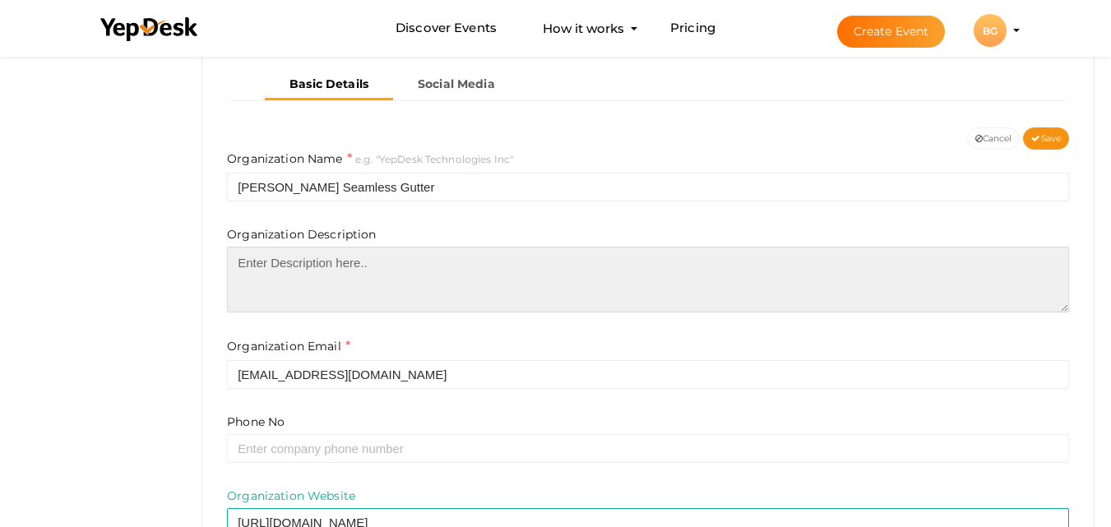
click at [284, 262] on textarea at bounding box center [648, 280] width 842 height 66
paste textarea "Phone No- (833) 488-8247"
click at [277, 281] on textarea at bounding box center [648, 280] width 842 height 66
click at [425, 268] on textarea "Phone No- (833) 488-8247 ||" at bounding box center [648, 280] width 842 height 66
paste textarea "At B. A. Harris Seamless Gutter, we specialize in high-quality gutter solutions…"
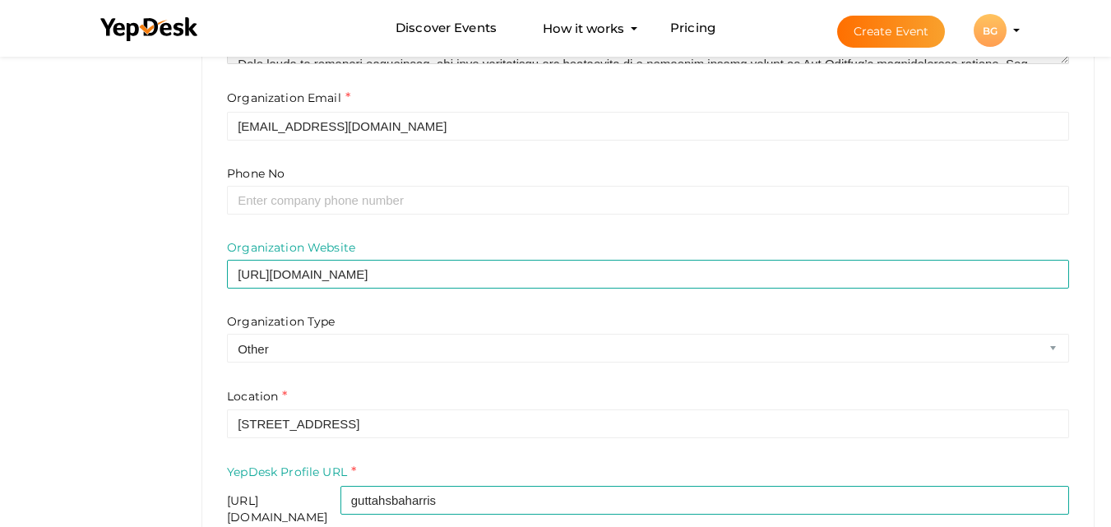
scroll to position [624, 0]
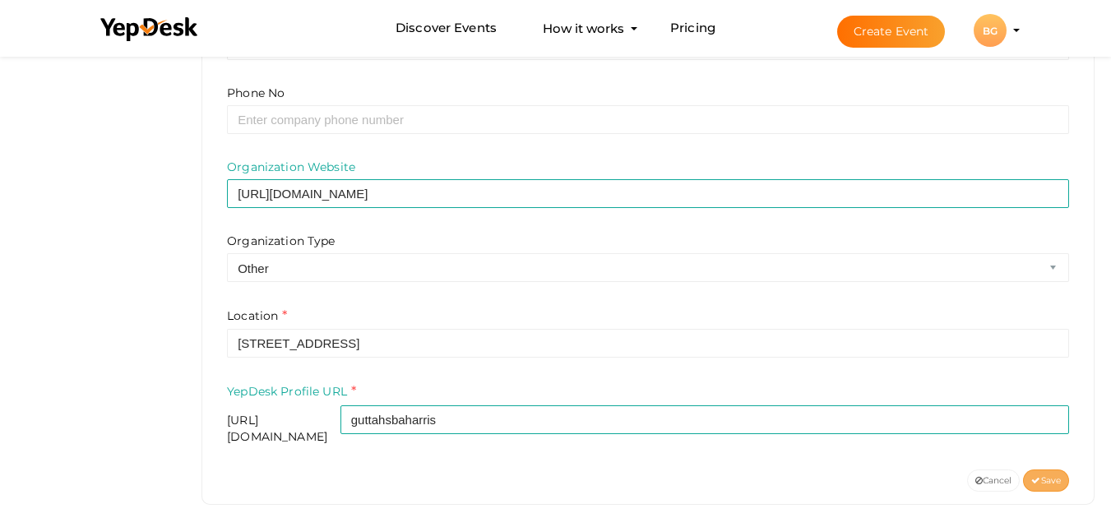
type textarea "Phone No- (833) 488-8247 || At B. A. Harris Seamless Gutter, we specialize in h…"
click at [1060, 476] on span "Save" at bounding box center [1047, 481] width 30 height 11
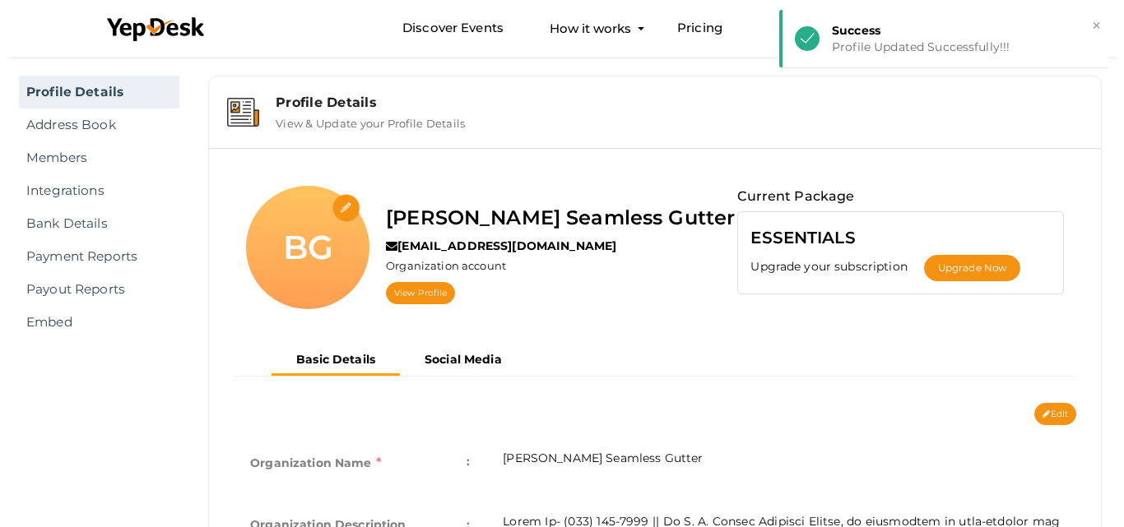
scroll to position [13, 0]
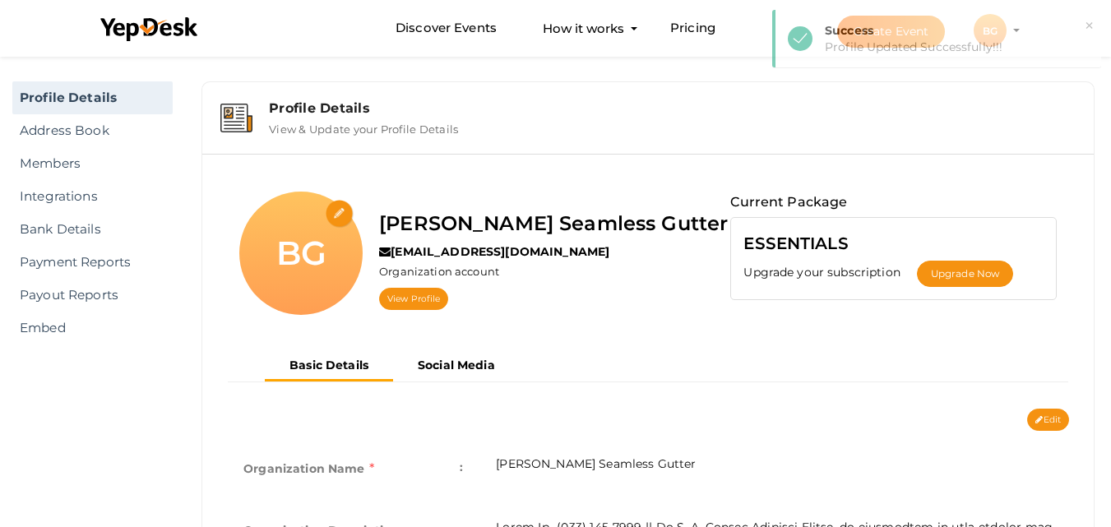
click at [338, 217] on input "file" at bounding box center [340, 214] width 29 height 29
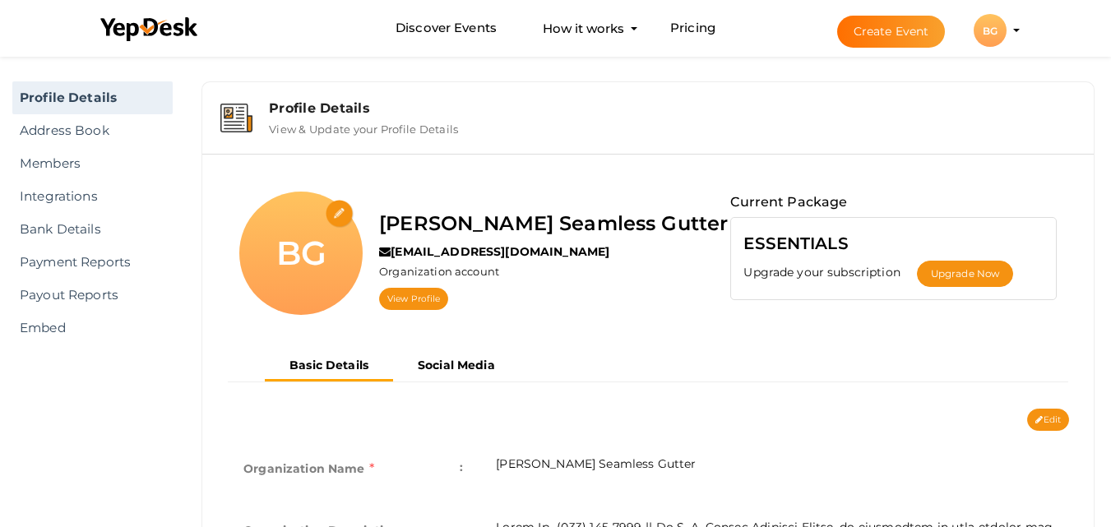
type input "C:\fakepath\BA Logo.png"
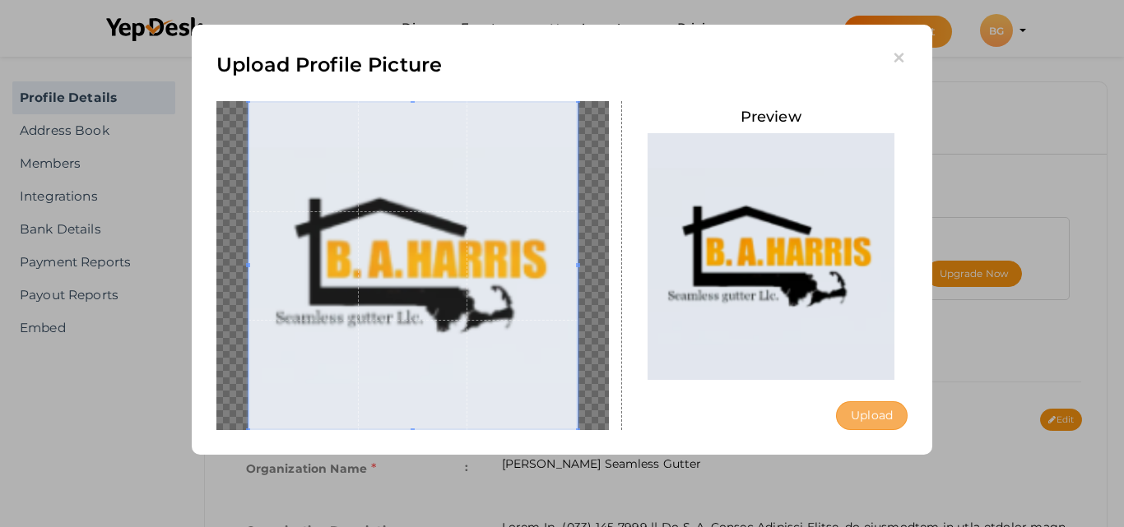
click at [869, 406] on button "Upload" at bounding box center [872, 415] width 72 height 29
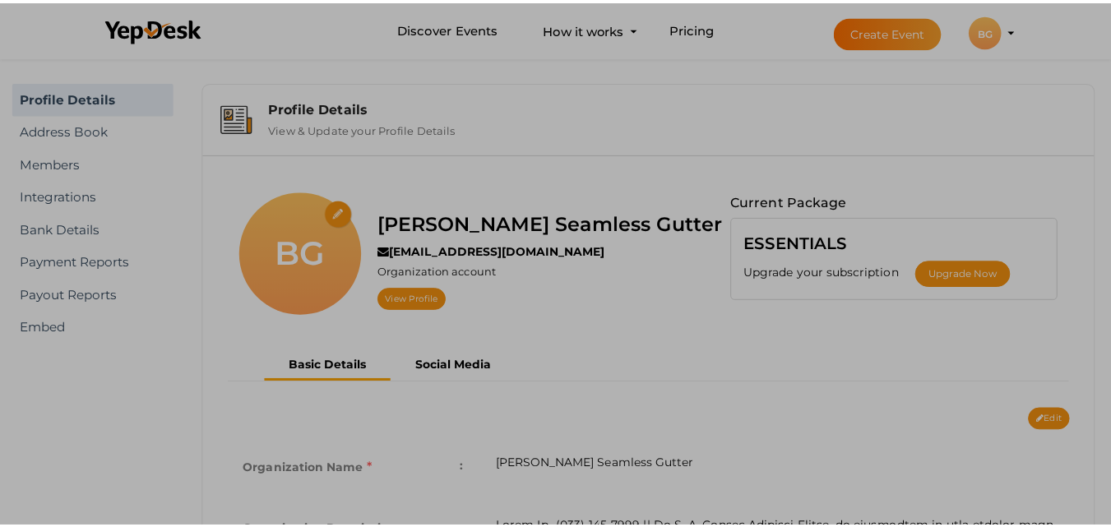
scroll to position [0, 0]
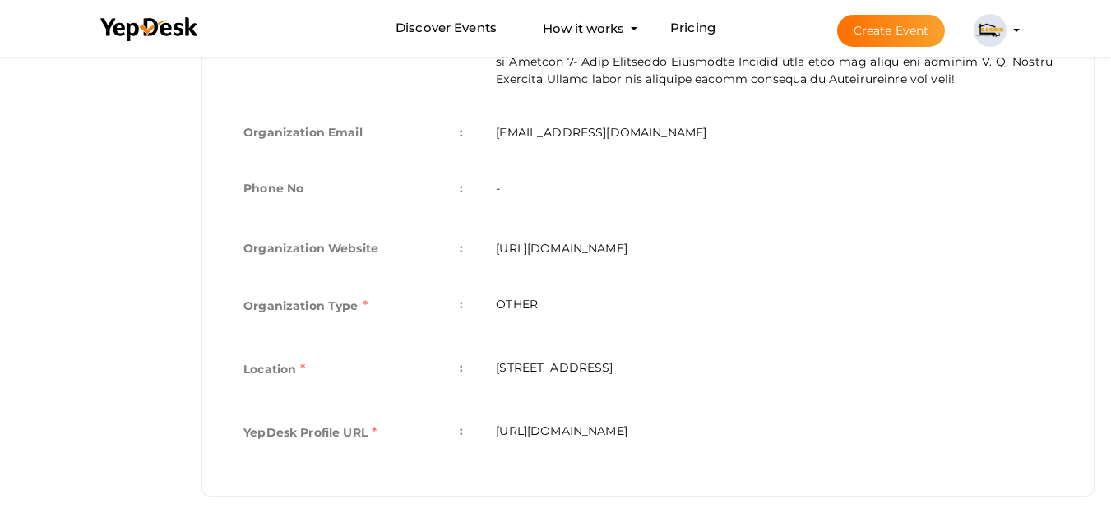
scroll to position [671, 0]
click at [634, 429] on td "[URL][DOMAIN_NAME]" at bounding box center [775, 432] width 590 height 63
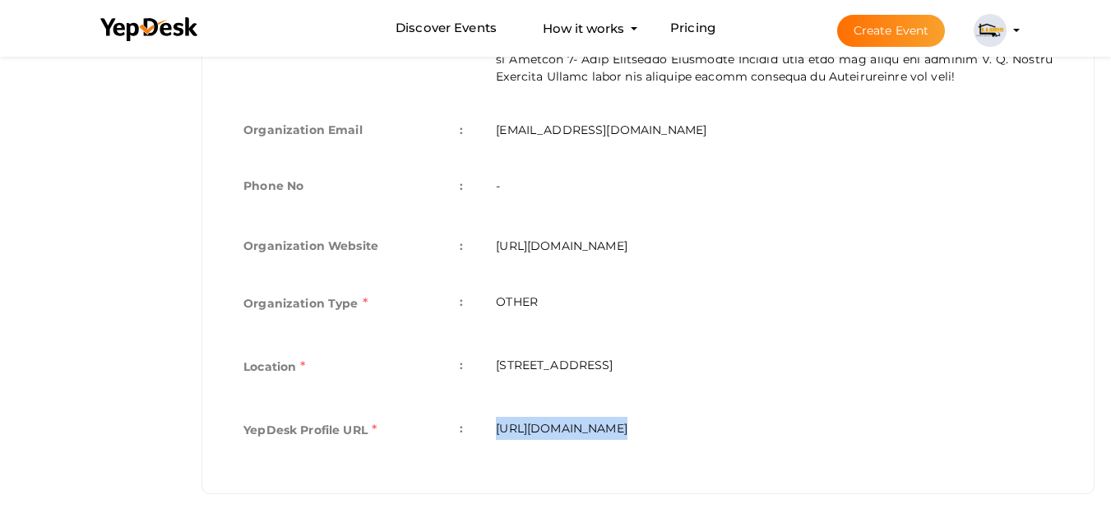
copy div "[URL][DOMAIN_NAME] Organization Name e.g. "YepDesk Technologies Inc" Organizati…"
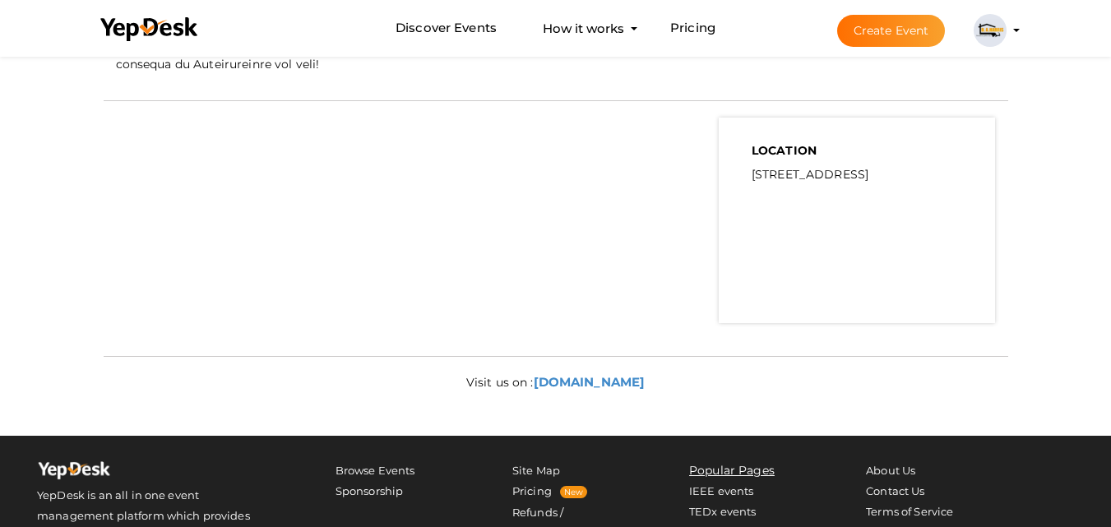
scroll to position [823, 0]
